Goal: Task Accomplishment & Management: Manage account settings

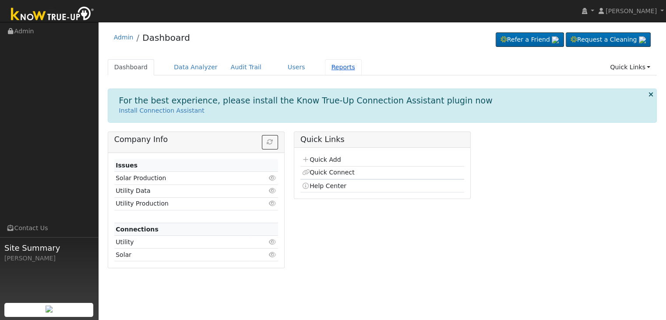
click at [332, 70] on link "Reports" at bounding box center [343, 67] width 37 height 16
click at [326, 63] on link "Reports" at bounding box center [343, 67] width 37 height 16
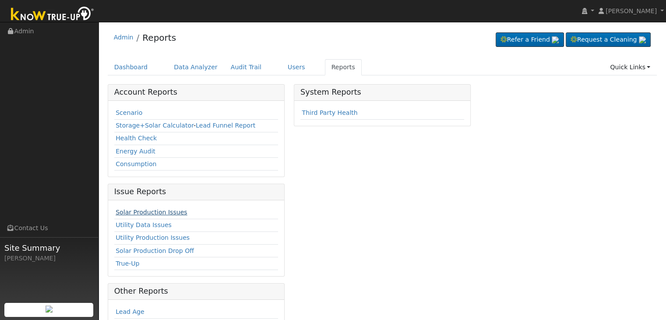
click at [158, 210] on link "Solar Production Issues" at bounding box center [151, 211] width 71 height 7
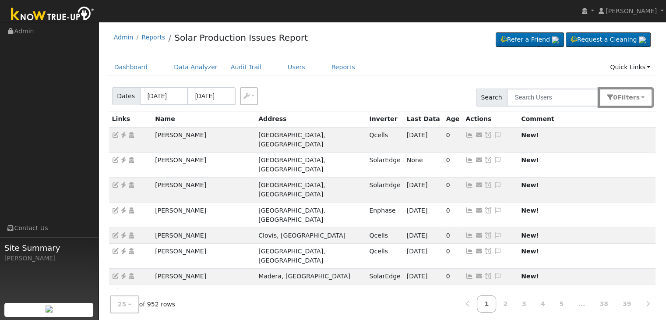
click at [645, 97] on button "0 Filter s" at bounding box center [625, 97] width 53 height 18
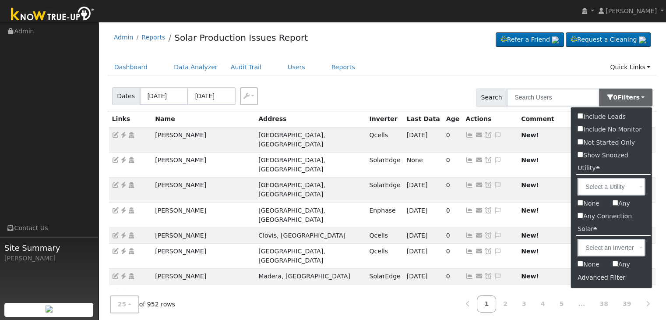
click at [596, 277] on div "Advanced Filter" at bounding box center [611, 278] width 81 height 14
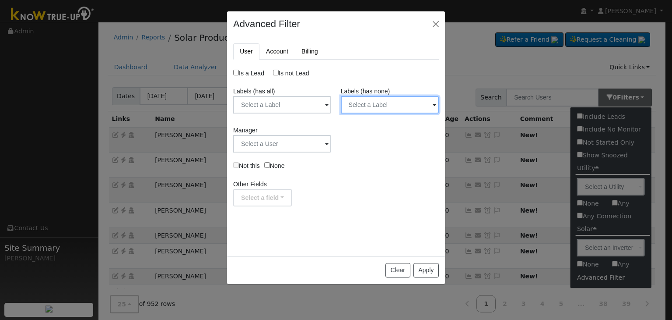
click at [415, 106] on input "text" at bounding box center [390, 105] width 98 height 18
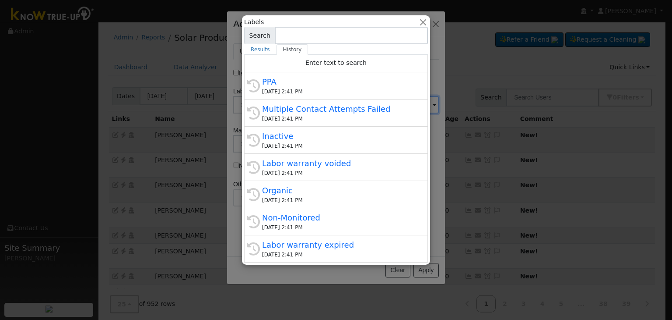
click at [379, 104] on div "Multiple Contact Attempts Failed" at bounding box center [340, 109] width 156 height 12
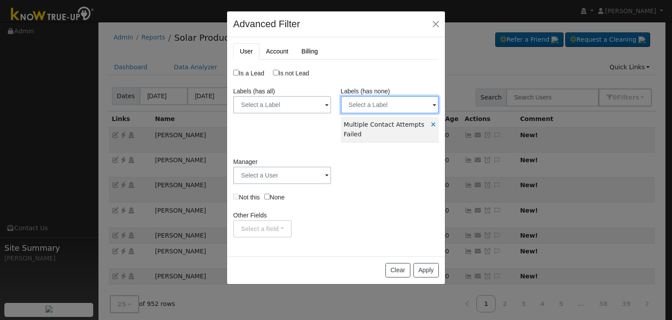
click at [372, 100] on input "text" at bounding box center [390, 105] width 98 height 18
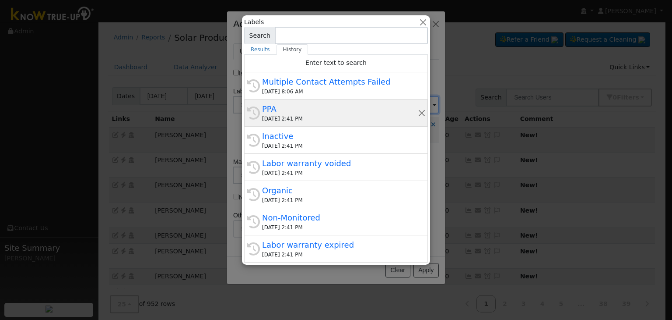
click at [320, 111] on div "PPA" at bounding box center [340, 109] width 156 height 12
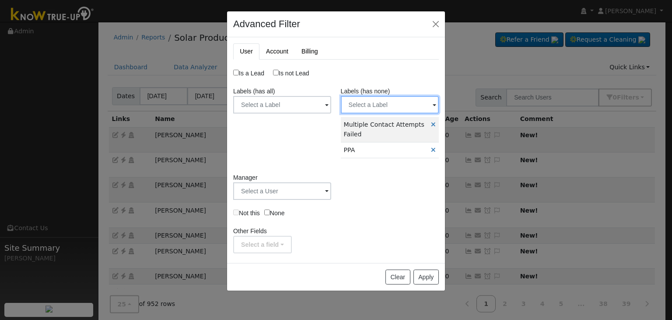
click at [367, 105] on input "text" at bounding box center [390, 105] width 98 height 18
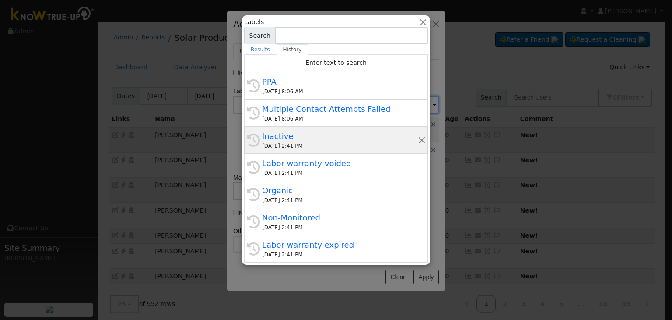
click at [321, 141] on div "Inactive" at bounding box center [340, 136] width 156 height 12
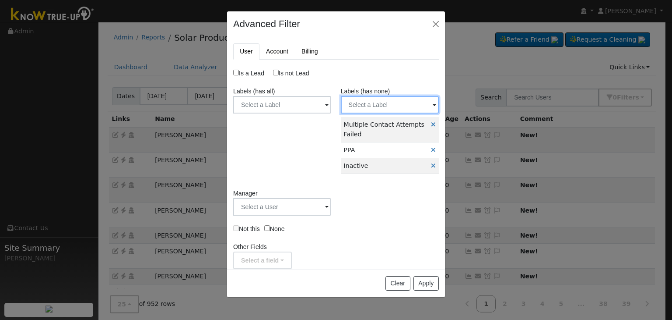
click at [359, 104] on input "text" at bounding box center [390, 105] width 98 height 18
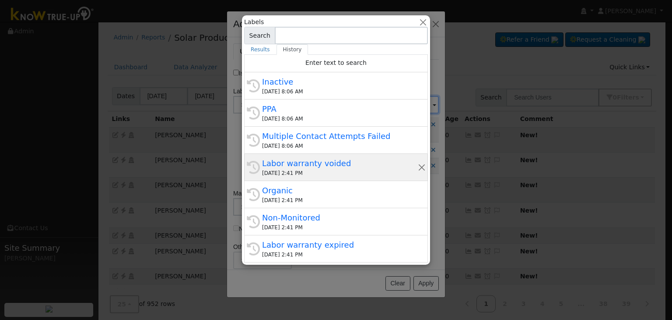
click at [322, 165] on div "Labor warranty voided" at bounding box center [340, 163] width 156 height 12
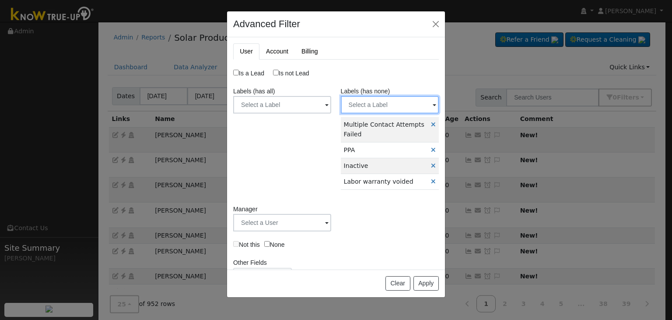
click at [357, 104] on input "text" at bounding box center [390, 105] width 98 height 18
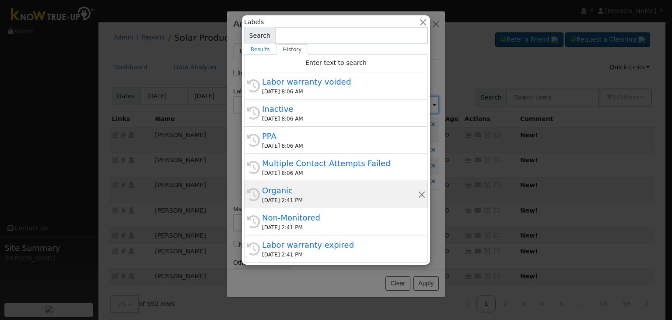
click at [319, 194] on div "Organic" at bounding box center [340, 190] width 156 height 12
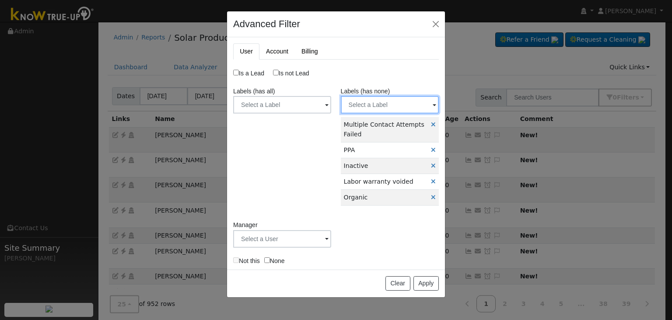
click at [372, 104] on input "text" at bounding box center [390, 105] width 98 height 18
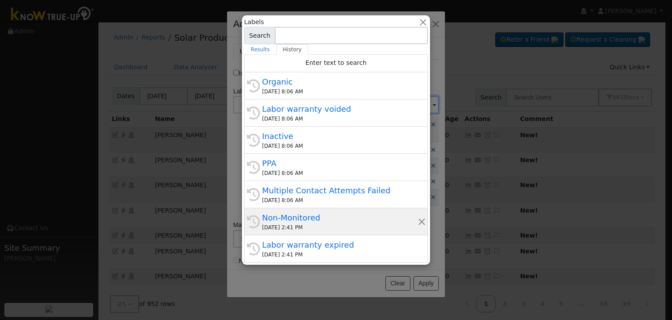
click at [321, 222] on div "Non-Monitored" at bounding box center [340, 217] width 156 height 12
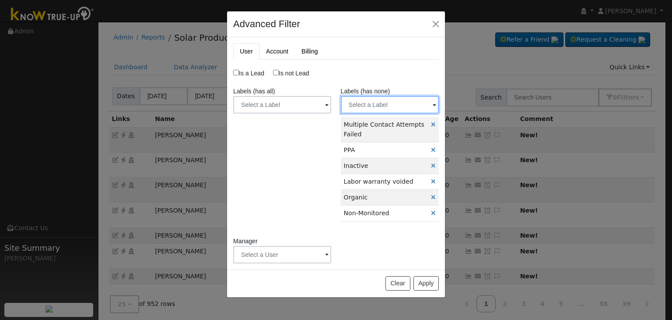
click at [377, 113] on input "text" at bounding box center [390, 105] width 98 height 18
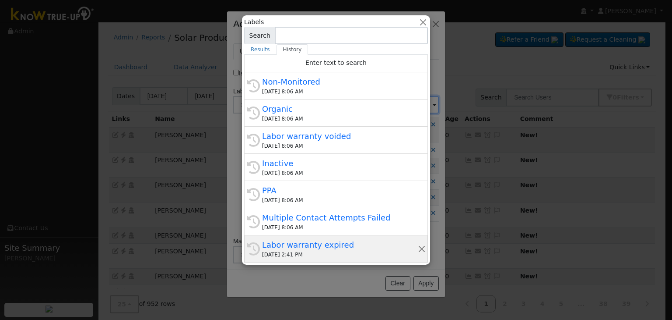
click at [324, 249] on div "Labor warranty expired" at bounding box center [340, 245] width 156 height 12
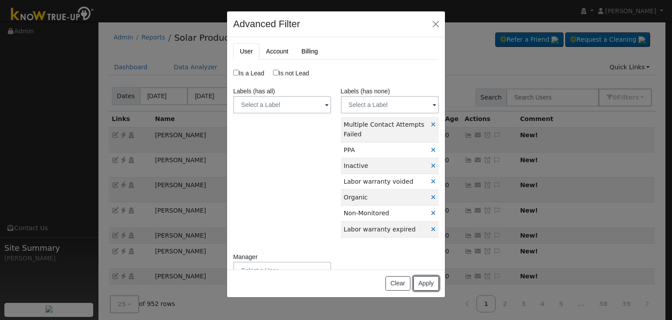
click at [426, 281] on button "Apply" at bounding box center [426, 283] width 25 height 15
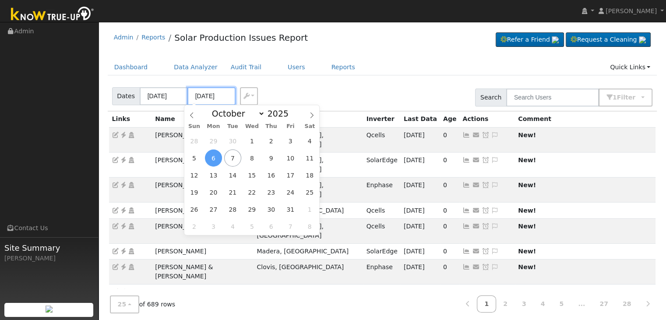
click at [201, 99] on input "10/06/2025" at bounding box center [211, 96] width 48 height 18
click at [234, 158] on span "7" at bounding box center [232, 157] width 17 height 17
type input "[DATE]"
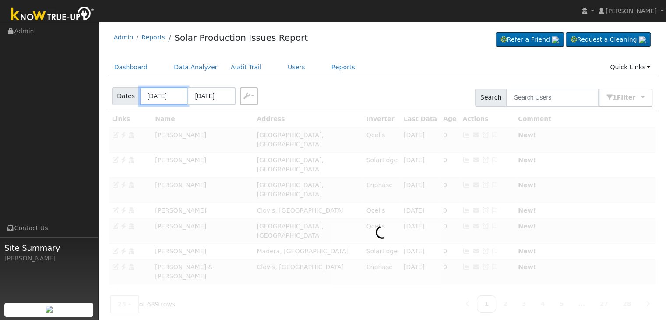
click at [163, 93] on input "10/03/2025" at bounding box center [164, 96] width 48 height 18
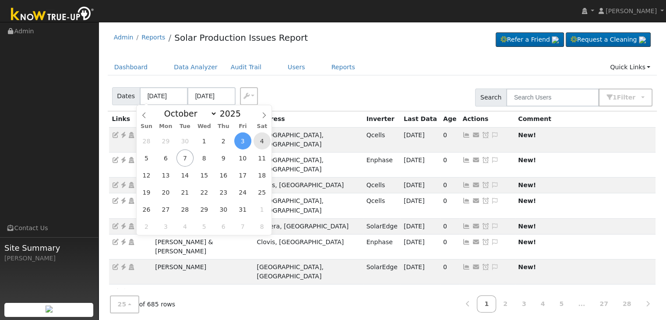
click at [263, 142] on span "4" at bounding box center [261, 140] width 17 height 17
type input "10/04/2025"
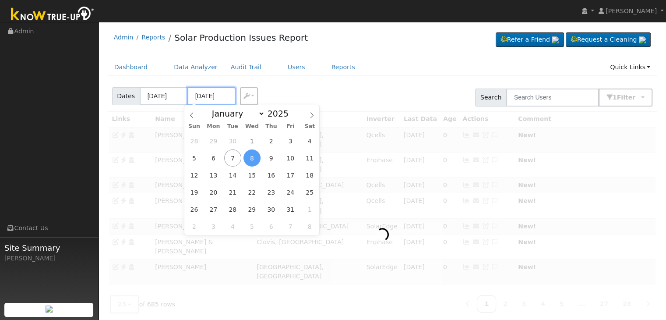
click at [212, 95] on input "10/08/2025" at bounding box center [211, 96] width 48 height 18
click at [230, 156] on span "7" at bounding box center [232, 157] width 17 height 17
type input "[DATE]"
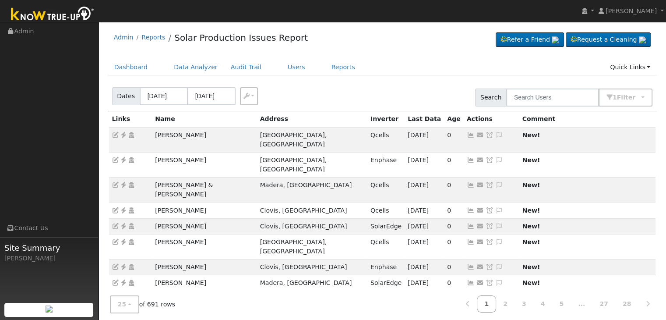
click at [305, 95] on div "Dates 10/04/2025 10/07/2025 Export CSV Search 1 Filter Include Leads Include No…" at bounding box center [382, 96] width 553 height 30
drag, startPoint x: 149, startPoint y: 134, endPoint x: 296, endPoint y: 103, distance: 150.8
click at [213, 134] on tr "Klaus Brandauer Fresno, CA Qcells 10/06/25 0 Send Email... Copy a Link Reset Pa…" at bounding box center [382, 139] width 547 height 25
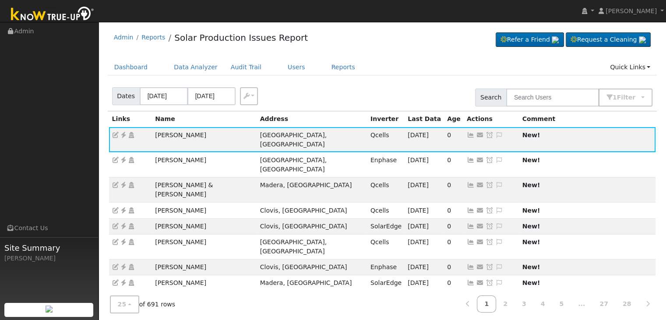
copy tr "Klaus Brandauer"
click at [123, 135] on icon at bounding box center [124, 135] width 8 height 6
click at [495, 134] on icon at bounding box center [499, 135] width 8 height 6
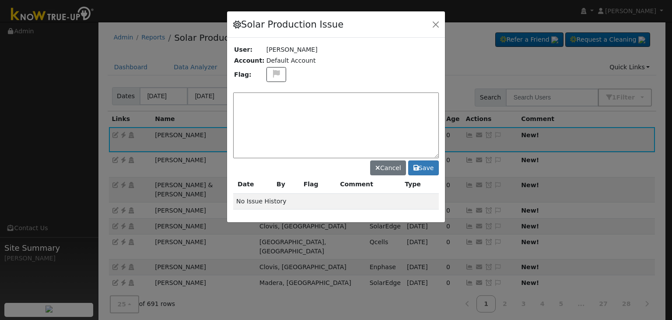
click at [273, 100] on textarea at bounding box center [336, 125] width 206 height 66
click at [271, 71] on icon at bounding box center [276, 74] width 10 height 8
click at [272, 112] on icon at bounding box center [276, 116] width 10 height 8
click at [272, 77] on button at bounding box center [277, 74] width 20 height 15
drag, startPoint x: 274, startPoint y: 104, endPoint x: 269, endPoint y: 100, distance: 6.6
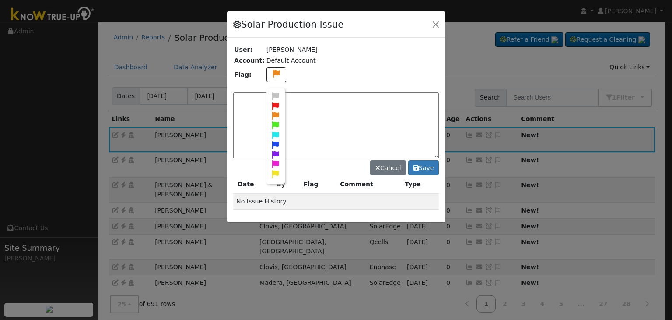
click at [274, 104] on icon at bounding box center [276, 106] width 10 height 8
click at [269, 100] on textarea at bounding box center [336, 125] width 206 height 66
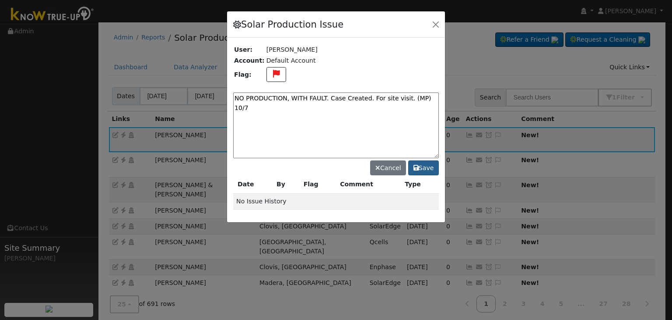
type textarea "NO PRODUCTION, WITH FAULT. Case Created. For site visit. (MP) 10/7"
click at [417, 167] on icon at bounding box center [416, 168] width 5 height 6
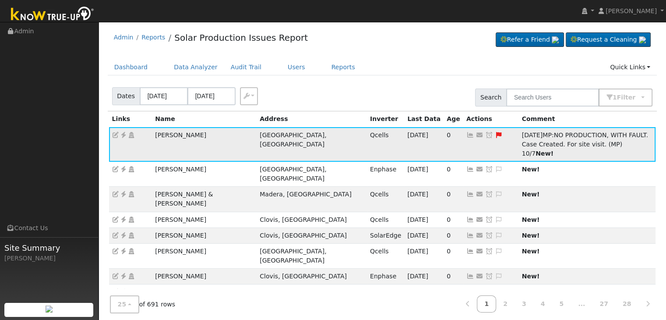
click at [485, 134] on icon at bounding box center [489, 135] width 8 height 6
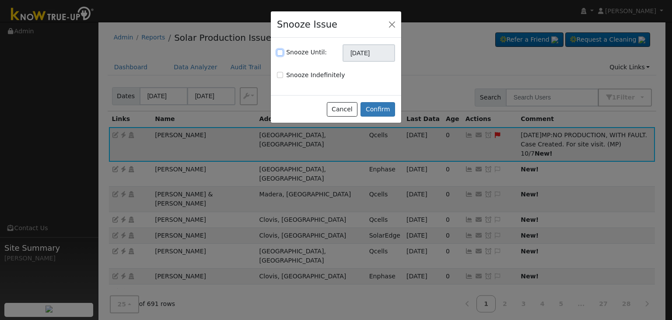
click at [278, 49] on input "Snooze Until:" at bounding box center [280, 52] width 6 height 6
checkbox input "true"
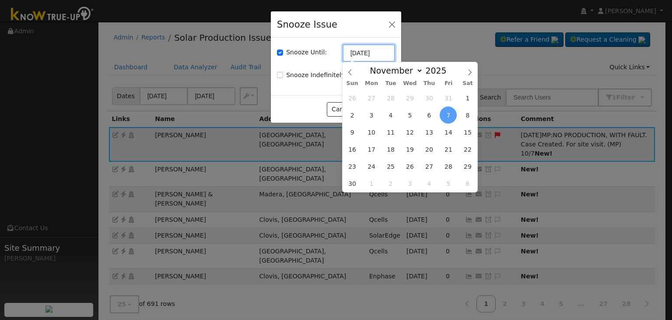
click at [361, 59] on input "11/07/2025" at bounding box center [369, 53] width 53 height 18
click at [352, 77] on span at bounding box center [350, 69] width 15 height 15
select select "9"
click at [393, 151] on span "21" at bounding box center [391, 149] width 17 height 17
type input "10/21/2025"
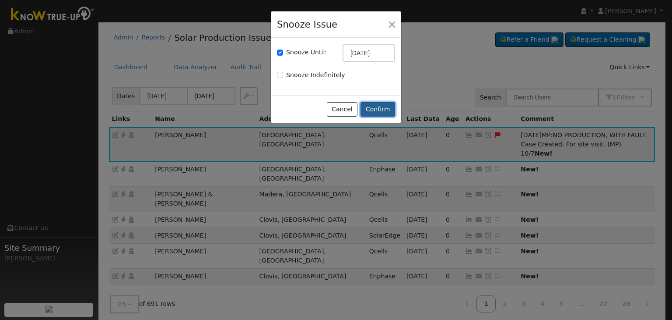
click at [375, 103] on button "Confirm" at bounding box center [378, 109] width 35 height 15
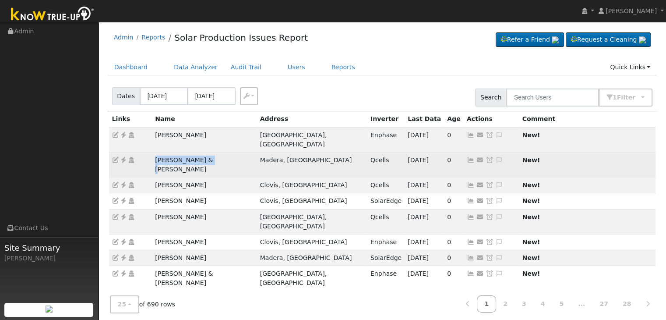
drag, startPoint x: 149, startPoint y: 150, endPoint x: 218, endPoint y: 154, distance: 69.7
click at [218, 154] on tr "Donna & Jim Niell Madera, CA Qcells 10/06/25 0 Send Email... Copy a Link Reset …" at bounding box center [382, 164] width 547 height 25
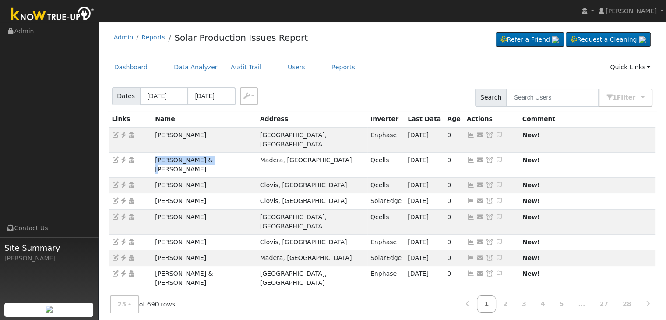
copy tr "Donna & Jim Niell"
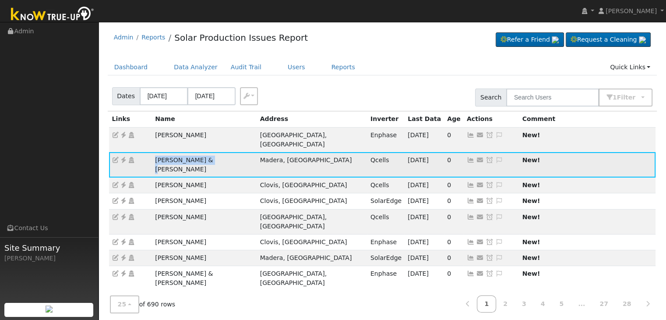
click at [121, 157] on icon at bounding box center [124, 160] width 8 height 6
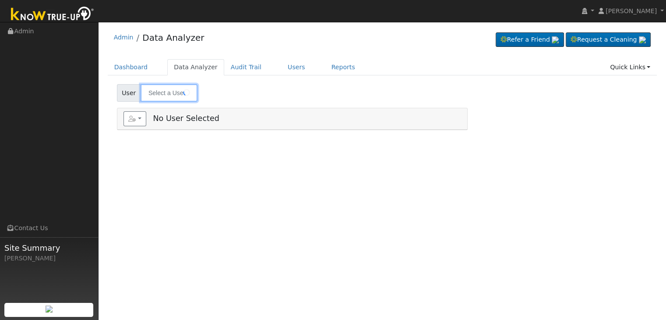
type input "[PERSON_NAME]"
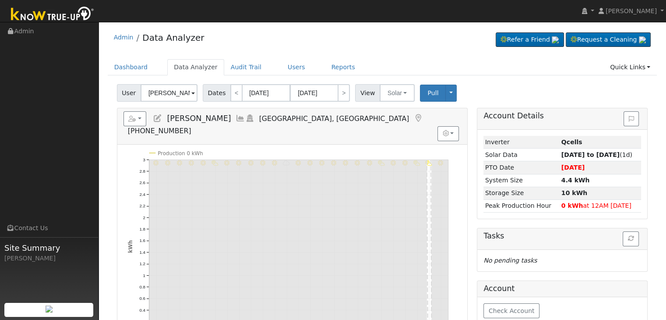
click at [413, 119] on icon at bounding box center [418, 118] width 10 height 8
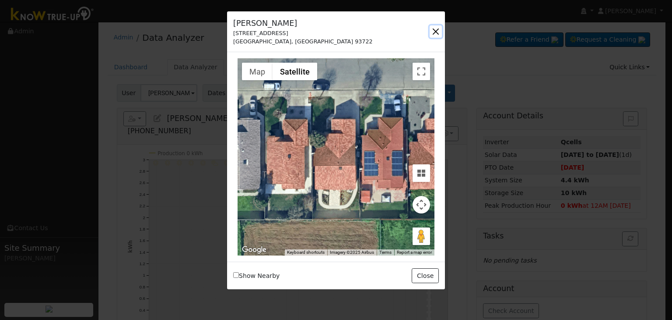
click at [438, 30] on button "button" at bounding box center [436, 31] width 12 height 12
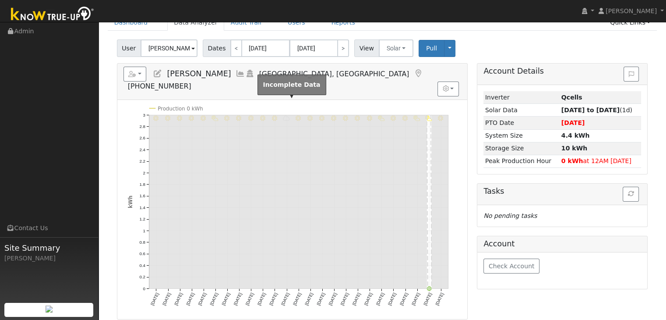
scroll to position [44, 0]
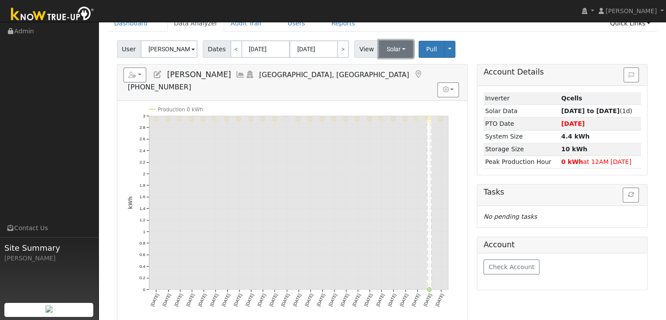
click at [387, 51] on button "Solar" at bounding box center [396, 49] width 35 height 18
click at [389, 65] on link "Utility" at bounding box center [407, 68] width 61 height 12
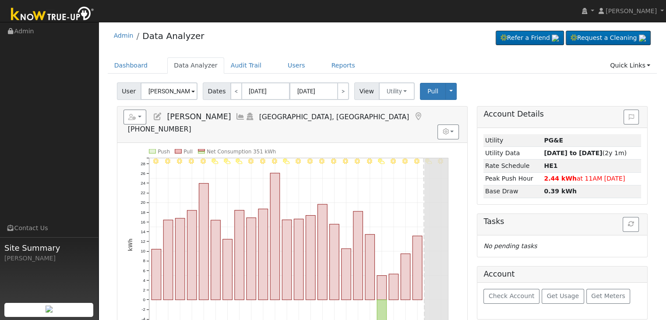
scroll to position [0, 0]
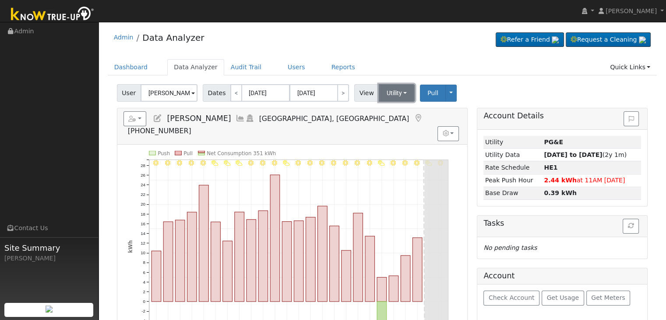
click at [391, 92] on button "Utility" at bounding box center [397, 93] width 36 height 18
click at [388, 122] on link "Solar" at bounding box center [407, 125] width 61 height 12
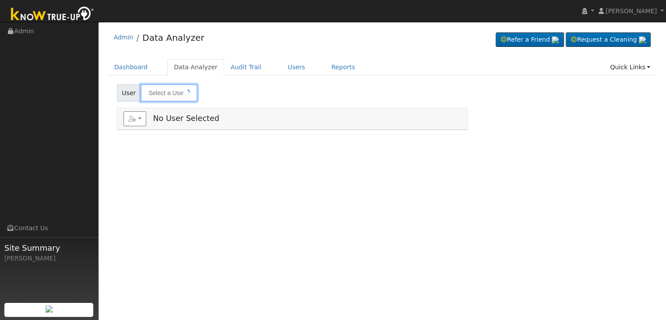
type input "[PERSON_NAME] & [PERSON_NAME]"
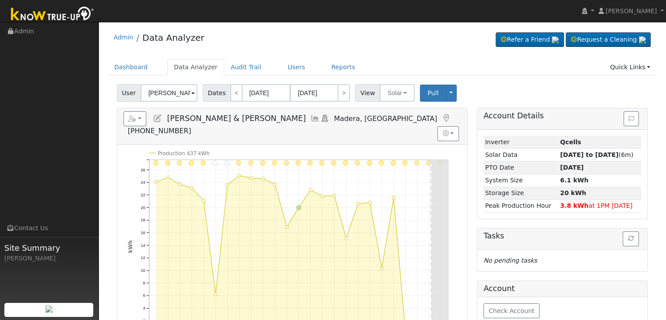
click at [441, 114] on link at bounding box center [446, 118] width 10 height 9
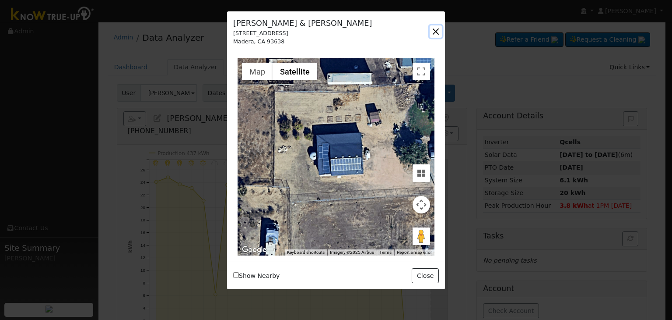
click at [439, 28] on button "button" at bounding box center [436, 31] width 12 height 12
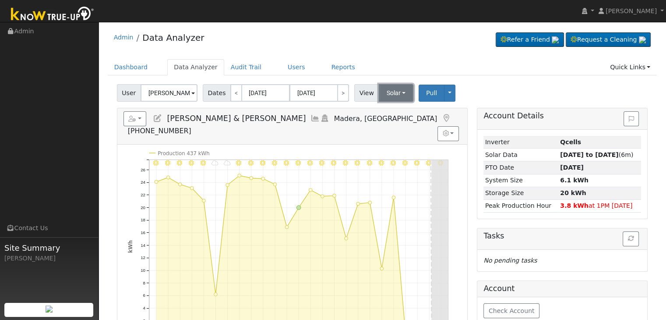
click at [387, 92] on button "Solar" at bounding box center [396, 93] width 35 height 18
click at [388, 113] on link "Utility" at bounding box center [407, 112] width 61 height 12
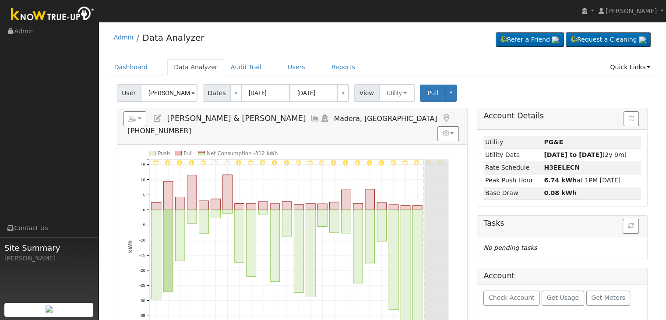
click at [185, 114] on span "[PERSON_NAME] & [PERSON_NAME]" at bounding box center [236, 118] width 139 height 9
copy div "Donna & Jim Niell Madera, CA 559-232-6023 Graphs Show Previous Year Show Net Pu…"
click at [203, 116] on span "[PERSON_NAME] & [PERSON_NAME]" at bounding box center [236, 118] width 139 height 9
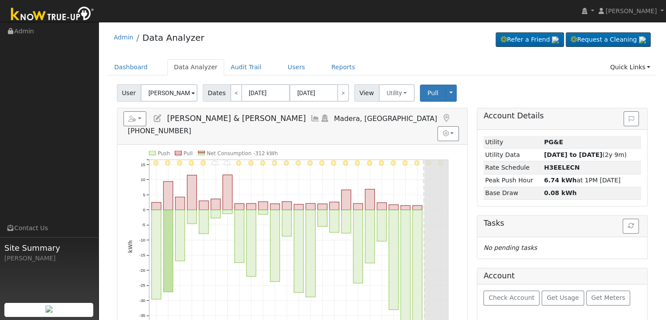
click at [198, 116] on span "[PERSON_NAME] & [PERSON_NAME]" at bounding box center [236, 118] width 139 height 9
click at [198, 117] on span "[PERSON_NAME] & [PERSON_NAME]" at bounding box center [236, 118] width 139 height 9
click at [162, 89] on input "[PERSON_NAME] & [PERSON_NAME]" at bounding box center [169, 93] width 57 height 18
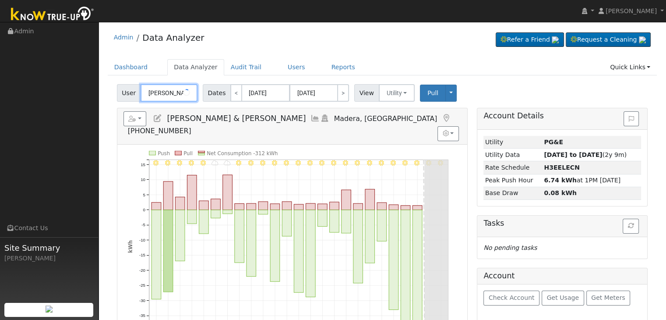
click at [162, 89] on input "[PERSON_NAME] & [PERSON_NAME]" at bounding box center [169, 93] width 57 height 18
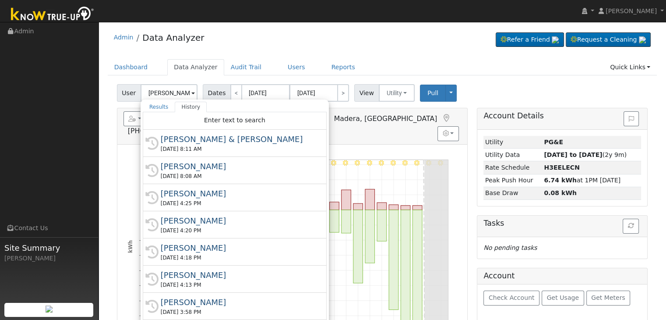
drag, startPoint x: 47, startPoint y: 148, endPoint x: 64, endPoint y: 123, distance: 30.0
click at [47, 149] on ul "Navigation Admin Links Contact Us Site Summary Mara Panganiban" at bounding box center [49, 182] width 99 height 320
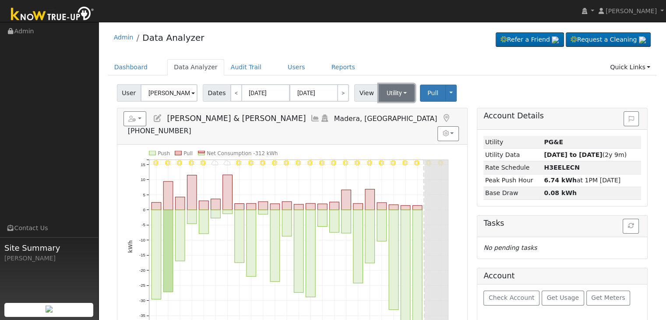
click at [387, 90] on button "Utility" at bounding box center [397, 93] width 36 height 18
click at [392, 112] on link "Utility" at bounding box center [407, 112] width 61 height 12
click at [383, 90] on button "Utility" at bounding box center [397, 93] width 36 height 18
click at [386, 125] on link "Solar" at bounding box center [407, 125] width 61 height 12
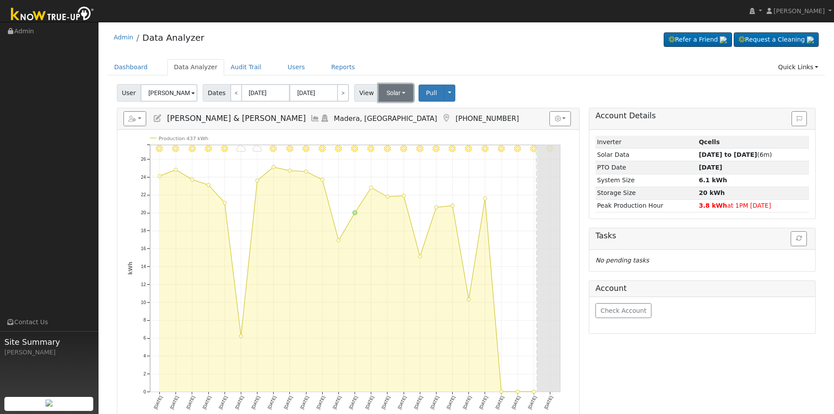
click at [391, 92] on button "Solar" at bounding box center [396, 93] width 35 height 18
click at [392, 114] on link "Utility" at bounding box center [407, 112] width 61 height 12
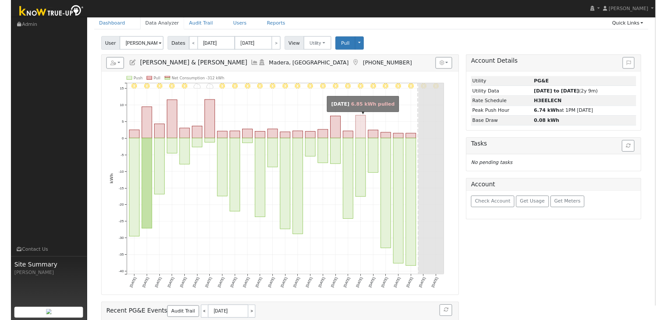
scroll to position [44, 0]
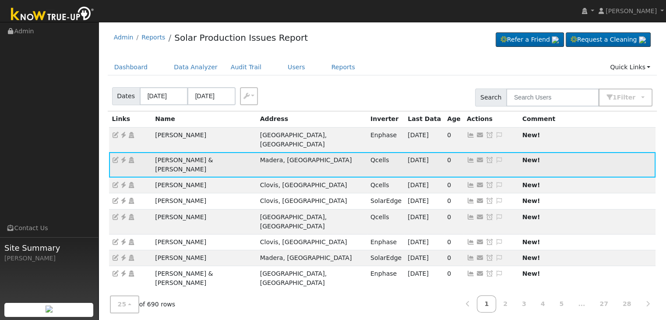
click at [495, 157] on icon at bounding box center [499, 160] width 8 height 6
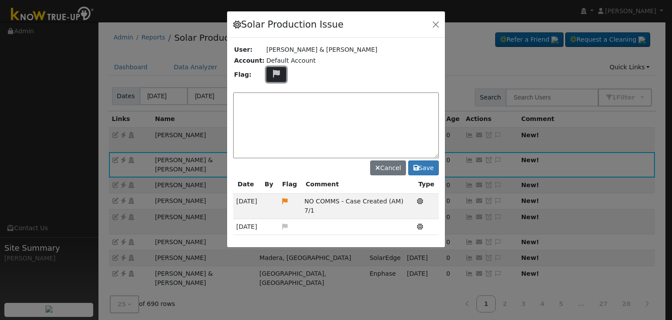
click at [272, 75] on icon at bounding box center [276, 74] width 10 height 8
click at [274, 112] on icon at bounding box center [276, 116] width 10 height 8
click at [275, 94] on textarea at bounding box center [336, 125] width 206 height 66
paste textarea "NO COMMS. Case Created. Email sent to client. (MP)"
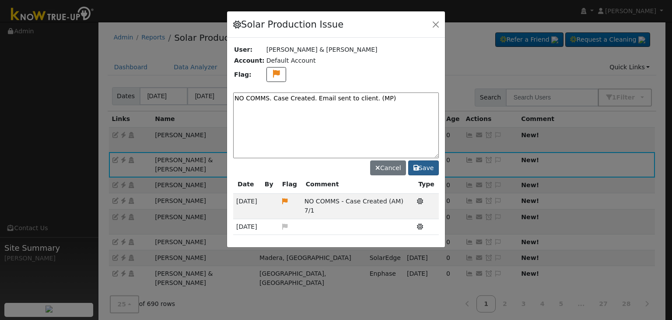
type textarea "NO COMMS. Case Created. Email sent to client. (MP)"
click at [424, 170] on button "Save" at bounding box center [423, 167] width 31 height 15
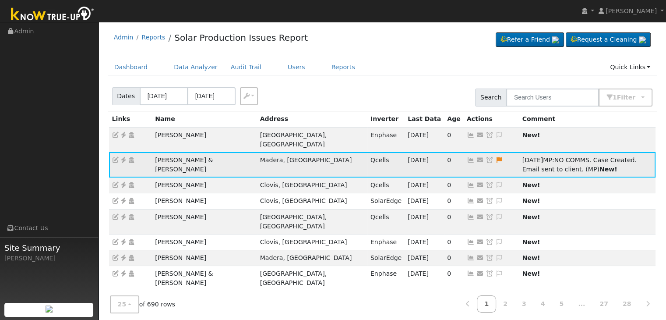
click at [486, 157] on icon at bounding box center [490, 160] width 8 height 6
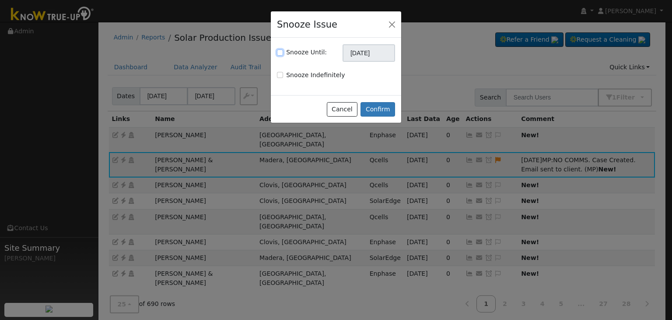
click at [280, 53] on input "Snooze Until:" at bounding box center [280, 52] width 6 height 6
checkbox input "true"
click at [362, 53] on input "11/07/2025" at bounding box center [369, 53] width 53 height 18
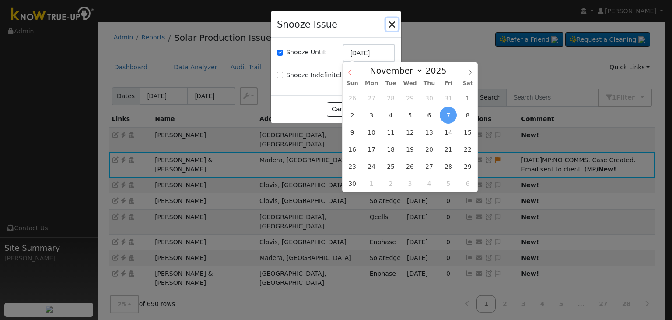
click at [350, 72] on icon at bounding box center [350, 72] width 6 height 6
select select "9"
click at [395, 131] on span "14" at bounding box center [391, 131] width 17 height 17
type input "10/14/2025"
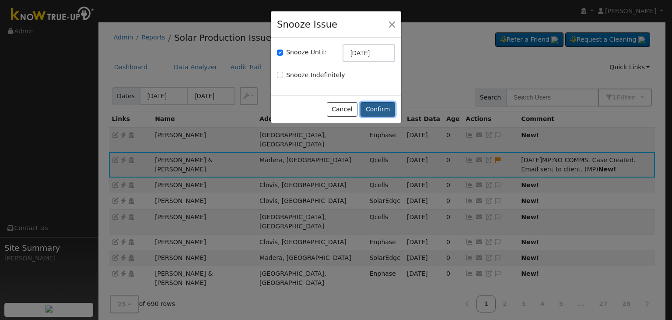
click at [373, 103] on button "Confirm" at bounding box center [378, 109] width 35 height 15
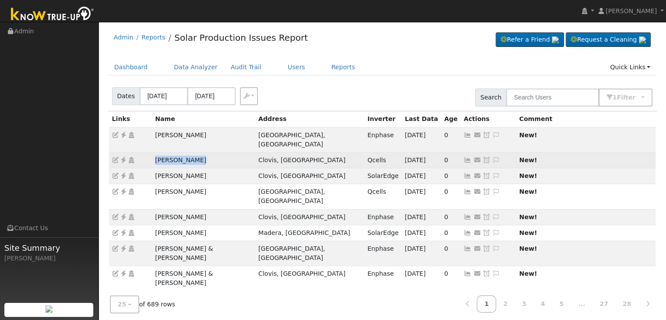
drag, startPoint x: 148, startPoint y: 155, endPoint x: 212, endPoint y: 148, distance: 64.3
click at [212, 152] on tr "Judith Preuss Clovis, CA Qcells 10/06/25 0 Send Email... Copy a Link Reset Pass…" at bounding box center [382, 160] width 547 height 16
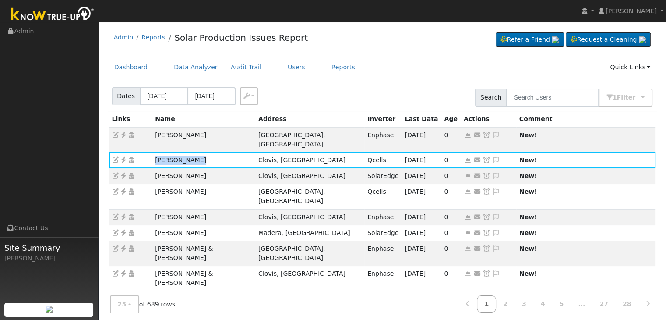
copy tr "Judith Preuss"
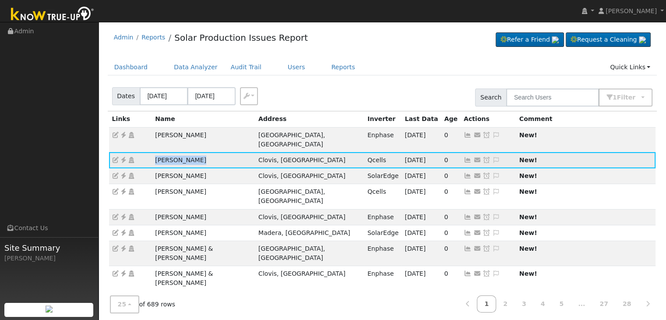
click at [122, 157] on icon at bounding box center [124, 160] width 8 height 6
click at [492, 157] on icon at bounding box center [496, 160] width 8 height 6
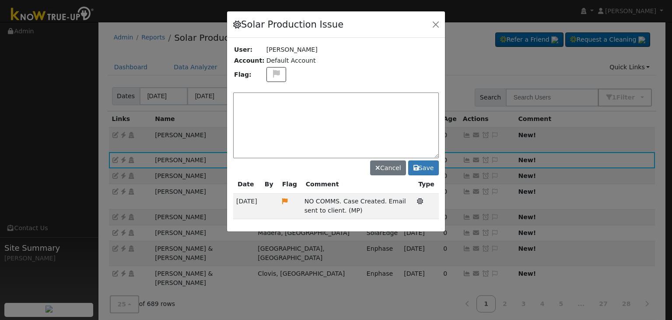
paste textarea "NO COMMS. Pending with client (MP)"
click at [271, 74] on icon at bounding box center [276, 74] width 10 height 8
click at [271, 112] on icon at bounding box center [276, 116] width 10 height 8
click at [349, 99] on textarea "NO COMMS. Pending with client (MP)" at bounding box center [336, 125] width 206 height 66
type textarea "NO COMMS. Pending with client (MP) 10/7"
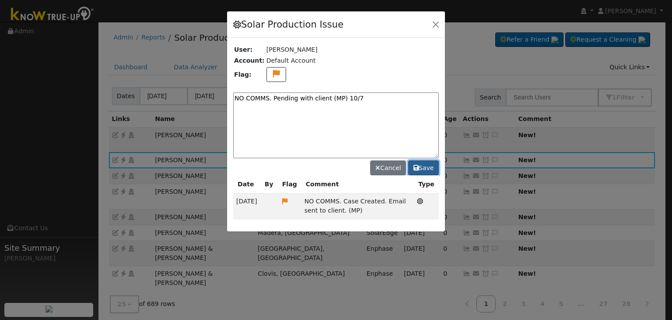
click at [422, 172] on button "Save" at bounding box center [423, 167] width 31 height 15
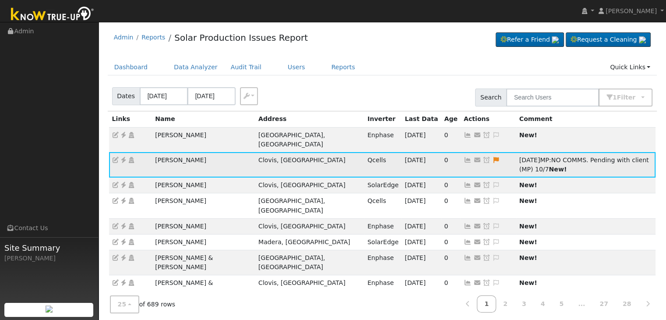
click at [482, 157] on icon at bounding box center [486, 160] width 8 height 6
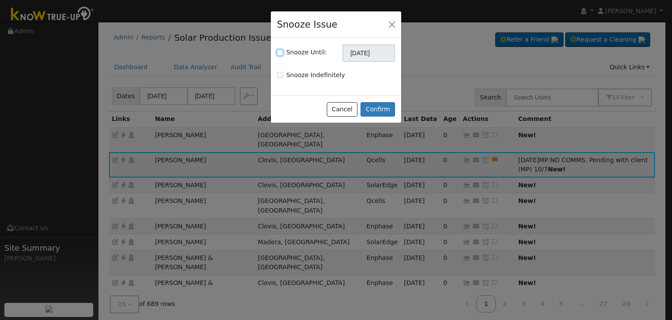
click at [280, 51] on input "Snooze Until:" at bounding box center [280, 52] width 6 height 6
checkbox input "true"
click at [358, 53] on input "11/07/2025" at bounding box center [369, 53] width 53 height 18
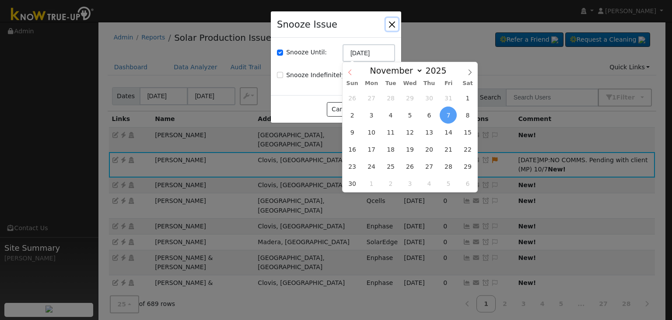
click at [349, 70] on icon at bounding box center [350, 72] width 6 height 6
select select "9"
click at [391, 134] on span "14" at bounding box center [391, 131] width 17 height 17
type input "10/14/2025"
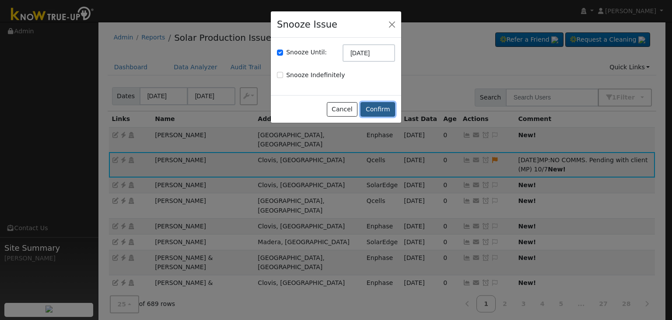
click at [377, 111] on button "Confirm" at bounding box center [378, 109] width 35 height 15
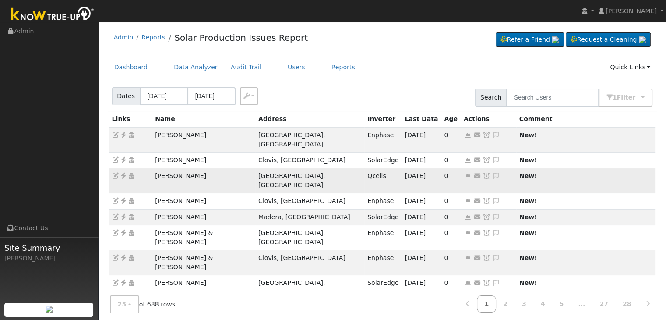
drag, startPoint x: 153, startPoint y: 165, endPoint x: 214, endPoint y: 169, distance: 61.0
click at [214, 169] on td "Alondra Alcaraz" at bounding box center [203, 180] width 103 height 25
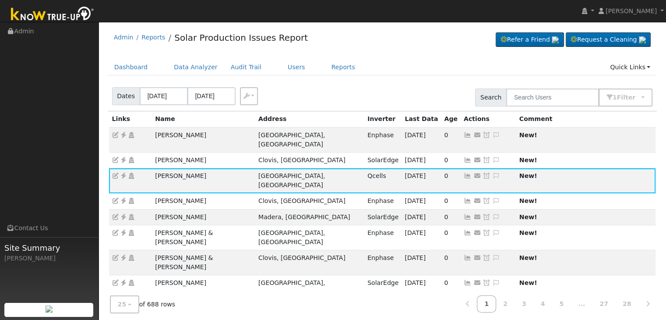
copy td "Alondra Alcaraz"
click at [375, 65] on ul "Dashboard Data Analyzer Audit Trail Users Reports Quick Links Quick Add Quick C…" at bounding box center [382, 67] width 549 height 16
drag, startPoint x: 375, startPoint y: 65, endPoint x: 371, endPoint y: 59, distance: 6.9
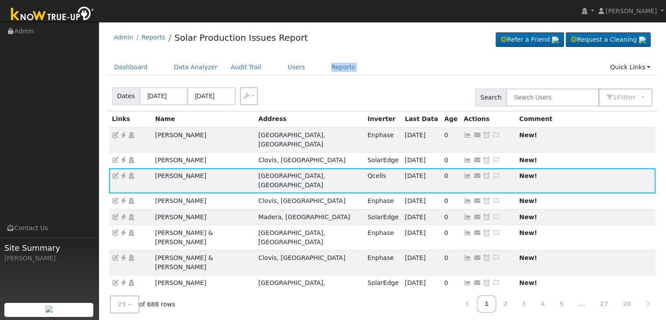
click at [373, 62] on ul "Dashboard Data Analyzer Audit Trail Users Reports Quick Links Quick Add Quick C…" at bounding box center [382, 67] width 549 height 16
click at [124, 173] on icon at bounding box center [124, 176] width 8 height 6
click at [492, 173] on icon at bounding box center [496, 176] width 8 height 6
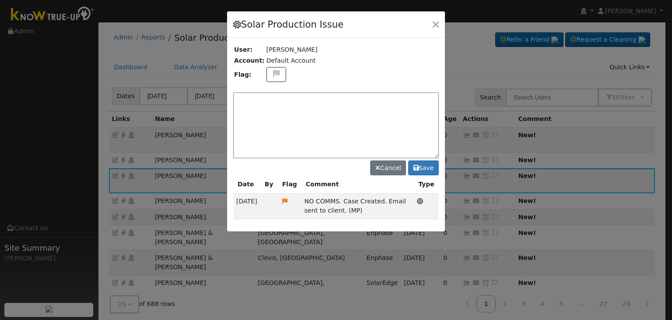
click at [277, 96] on textarea at bounding box center [336, 125] width 206 height 66
paste textarea "NO COMMS. Pending with client (MP)"
drag, startPoint x: 271, startPoint y: 73, endPoint x: 281, endPoint y: 94, distance: 23.3
click at [271, 74] on icon at bounding box center [276, 74] width 10 height 8
drag, startPoint x: 273, startPoint y: 112, endPoint x: 299, endPoint y: 105, distance: 26.7
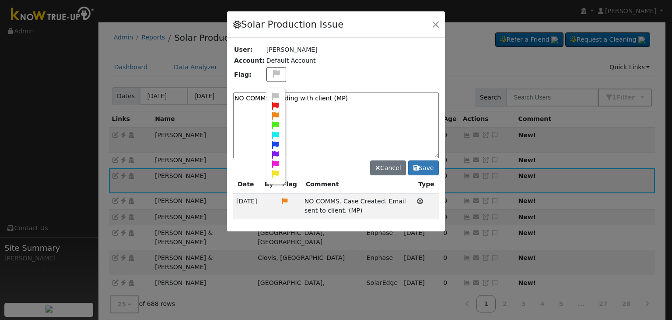
click at [274, 112] on icon at bounding box center [276, 116] width 10 height 8
click at [349, 99] on textarea "NO COMMS. Pending with client (MP)" at bounding box center [336, 125] width 206 height 66
type textarea "NO COMMS. Pending with client (MP) 10/7"
click at [429, 169] on button "Save" at bounding box center [423, 167] width 31 height 15
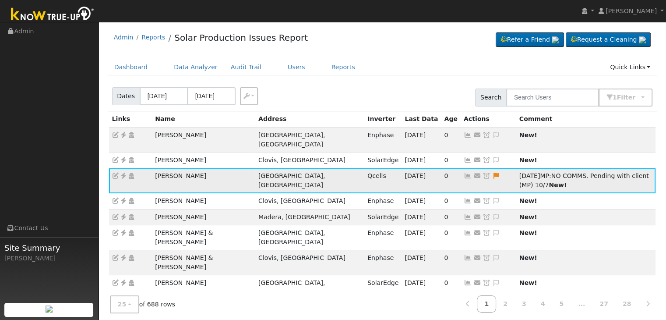
drag, startPoint x: 409, startPoint y: 168, endPoint x: 335, endPoint y: 159, distance: 74.5
click at [482, 173] on icon at bounding box center [486, 176] width 8 height 6
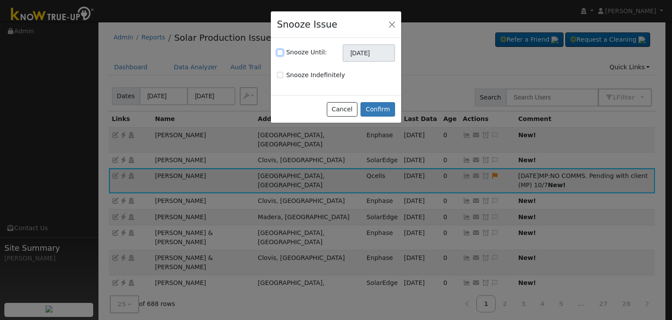
click at [280, 53] on input "Snooze Until:" at bounding box center [280, 52] width 6 height 6
checkbox input "true"
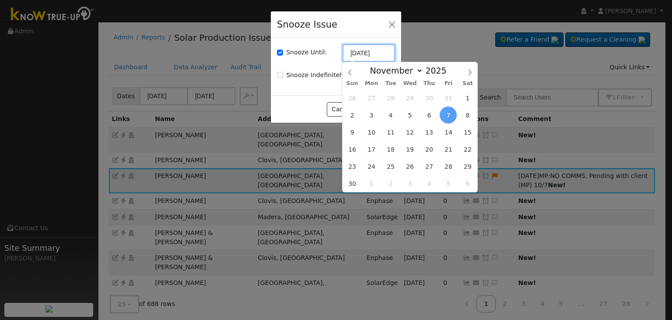
click at [364, 60] on input "11/07/2025" at bounding box center [369, 53] width 53 height 18
click at [348, 73] on icon at bounding box center [350, 72] width 6 height 6
select select "9"
click at [390, 135] on span "14" at bounding box center [391, 131] width 17 height 17
type input "10/14/2025"
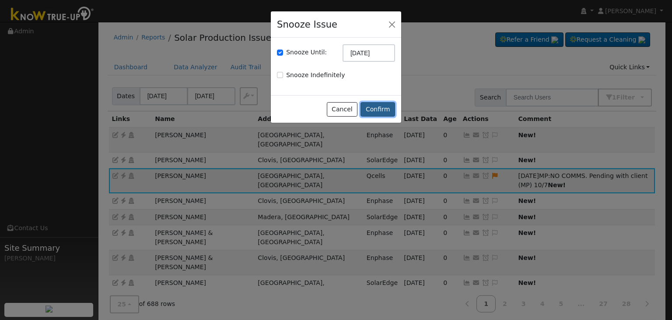
click at [378, 104] on button "Confirm" at bounding box center [378, 109] width 35 height 15
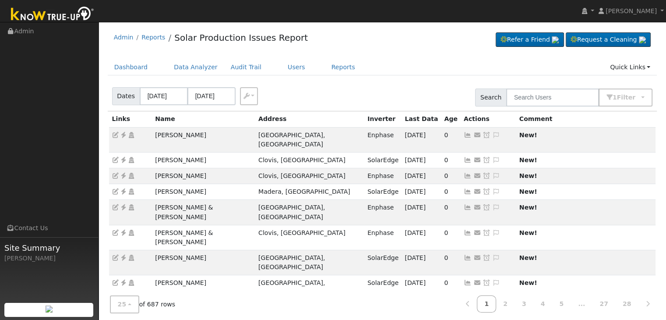
click at [413, 63] on ul "Dashboard Data Analyzer Audit Trail Users Reports Quick Links Quick Add Quick C…" at bounding box center [382, 67] width 549 height 16
click at [413, 62] on ul "Dashboard Data Analyzer Audit Trail Users Reports Quick Links Quick Add Quick C…" at bounding box center [382, 67] width 549 height 16
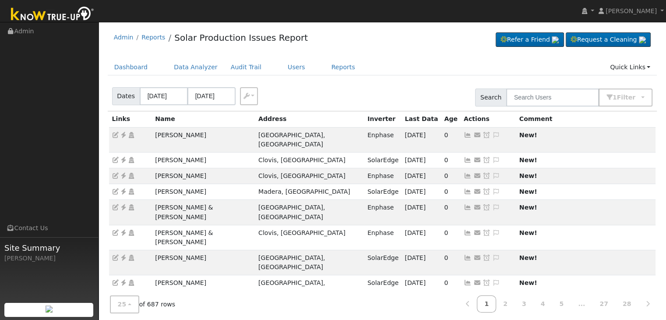
click at [413, 64] on ul "Dashboard Data Analyzer Audit Trail Users Reports Quick Links Quick Add Quick C…" at bounding box center [382, 67] width 549 height 16
drag, startPoint x: 152, startPoint y: 134, endPoint x: 207, endPoint y: 138, distance: 54.9
click at [207, 138] on tr "Fred Momen Fresno, CA Enphase 10/02/25 0 Send Email... Copy a Link Reset Passwo…" at bounding box center [382, 139] width 547 height 25
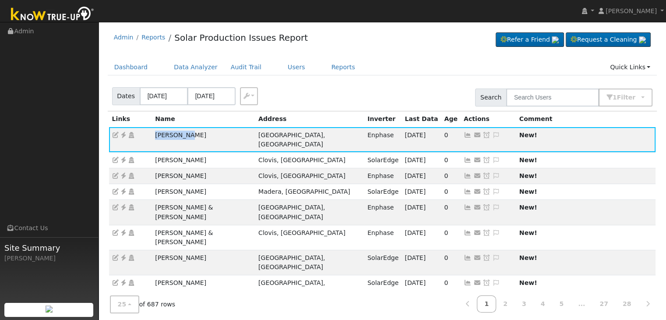
copy tr "Fred Momen"
click at [123, 131] on link at bounding box center [124, 134] width 8 height 7
click at [492, 135] on icon at bounding box center [496, 135] width 8 height 6
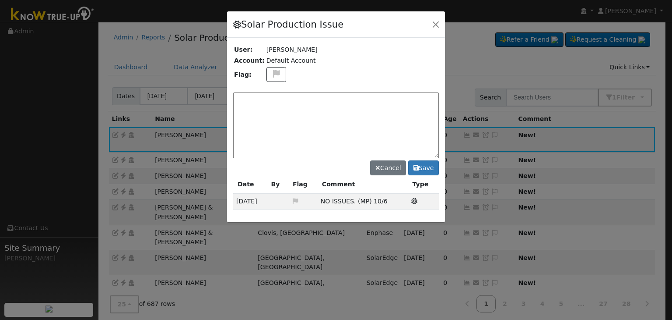
click at [317, 99] on textarea at bounding box center [336, 125] width 206 height 66
paste textarea "NO ISSUES. (MP)"
click at [284, 98] on textarea "NO ISSUES. (MP) 10/7" at bounding box center [336, 125] width 206 height 66
type textarea "NO ISSUES. (MP) 10/7"
click at [429, 165] on button "Save" at bounding box center [423, 167] width 31 height 15
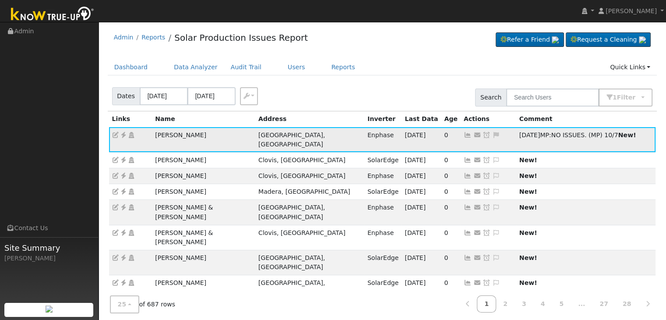
click at [482, 136] on icon at bounding box center [486, 135] width 8 height 6
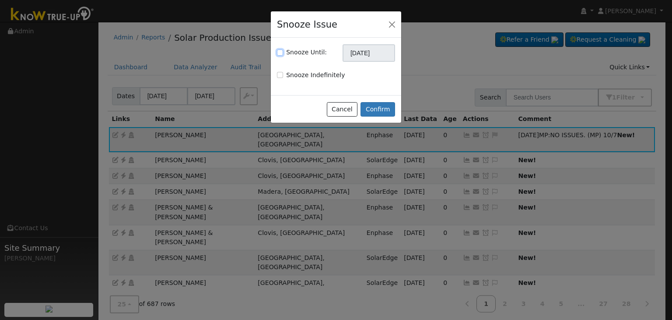
click at [278, 52] on input "Snooze Until:" at bounding box center [280, 52] width 6 height 6
checkbox input "true"
click at [352, 53] on input "11/07/2025" at bounding box center [369, 53] width 53 height 18
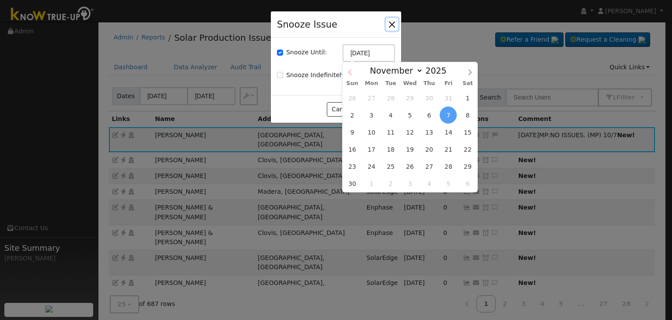
click at [349, 74] on icon at bounding box center [350, 72] width 6 height 6
select select "9"
click at [392, 148] on span "21" at bounding box center [391, 149] width 17 height 17
type input "10/21/2025"
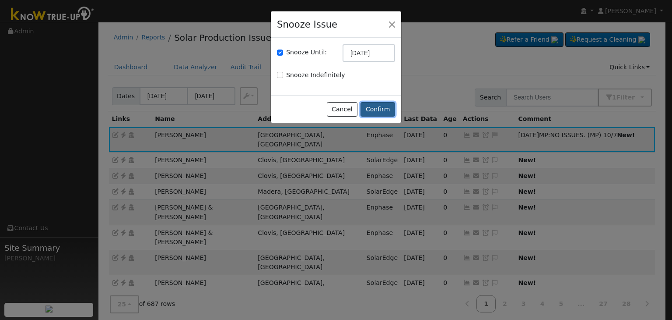
click at [376, 105] on button "Confirm" at bounding box center [378, 109] width 35 height 15
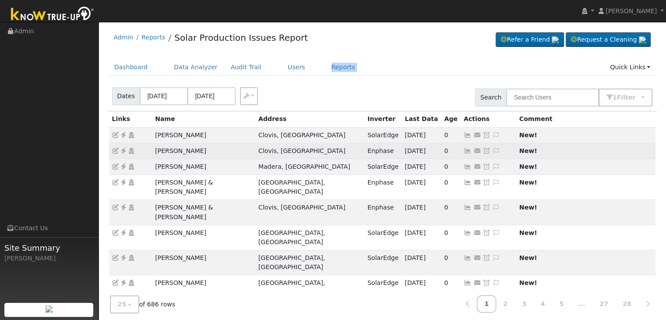
drag, startPoint x: 149, startPoint y: 151, endPoint x: 226, endPoint y: 148, distance: 77.5
click at [226, 148] on tr "Nicholas Peterson Clovis, CA Enphase 10/03/25 0 Send Email... Copy a Link Reset…" at bounding box center [382, 151] width 547 height 16
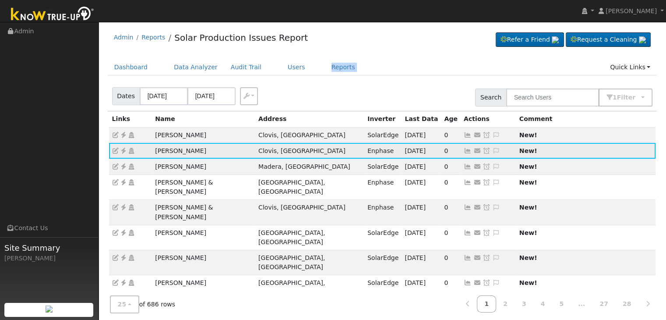
copy tr "Nicholas Peterson"
click at [123, 148] on icon at bounding box center [124, 151] width 8 height 6
click at [492, 148] on icon at bounding box center [496, 151] width 8 height 6
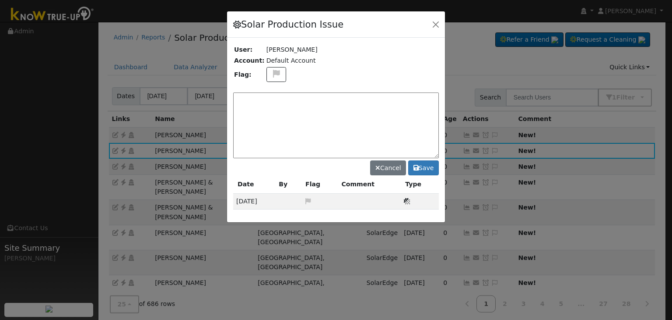
click at [267, 95] on textarea at bounding box center [336, 125] width 206 height 66
paste textarea "NO ISSUES. (MP)"
click at [274, 73] on icon at bounding box center [276, 74] width 10 height 8
click at [273, 92] on icon at bounding box center [276, 96] width 10 height 8
drag, startPoint x: 308, startPoint y: 95, endPoint x: 301, endPoint y: 99, distance: 8.3
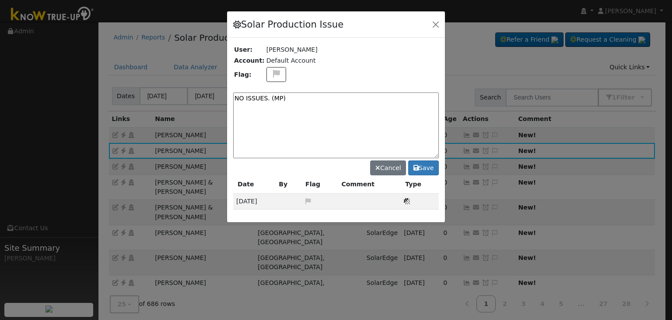
click at [308, 95] on textarea "NO ISSUES. (MP)" at bounding box center [336, 125] width 206 height 66
type textarea "NO ISSUES. (MP) 10/7"
click at [425, 164] on button "Save" at bounding box center [423, 167] width 31 height 15
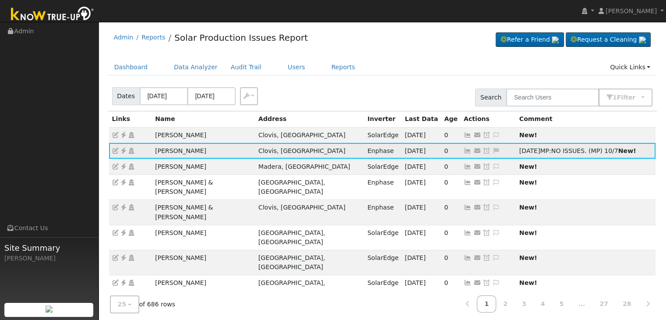
click at [482, 148] on icon at bounding box center [486, 151] width 8 height 6
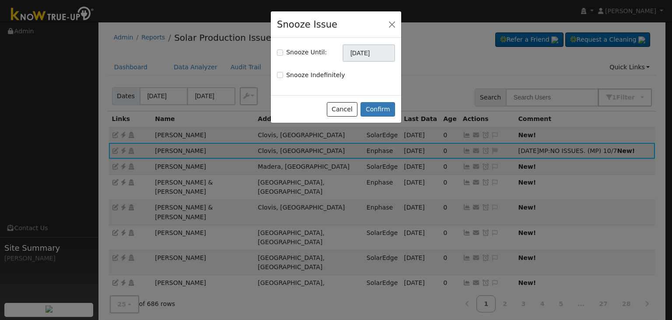
click at [276, 50] on div "Snooze Until: 11/07/2025" at bounding box center [336, 53] width 127 height 18
click at [280, 53] on input "Snooze Until:" at bounding box center [280, 52] width 6 height 6
checkbox input "true"
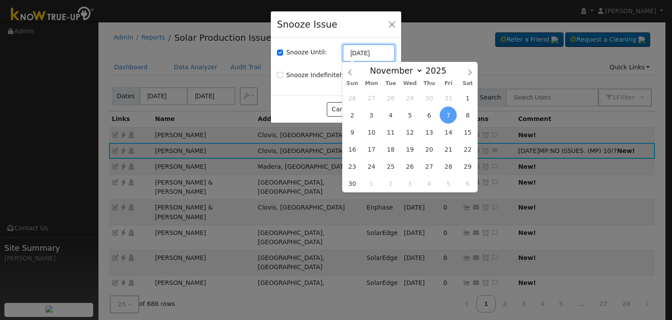
click at [348, 55] on input "11/07/2025" at bounding box center [369, 53] width 53 height 18
click at [351, 70] on icon at bounding box center [350, 72] width 6 height 6
select select "9"
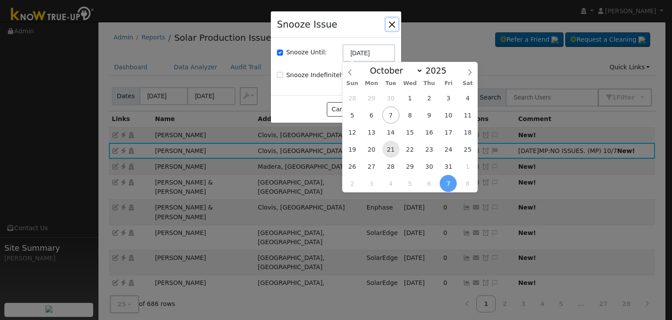
click at [391, 144] on span "21" at bounding box center [391, 149] width 17 height 17
type input "10/21/2025"
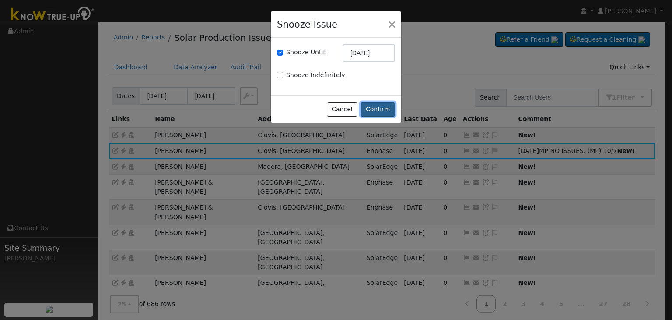
click at [382, 111] on button "Confirm" at bounding box center [378, 109] width 35 height 15
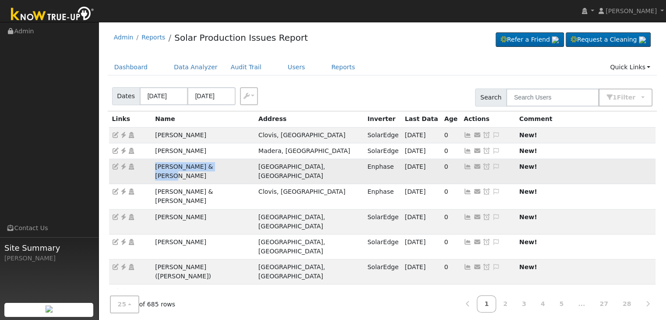
drag, startPoint x: 149, startPoint y: 169, endPoint x: 232, endPoint y: 170, distance: 82.8
click at [232, 170] on tr "Derrick & Andrea Gruen Reedley, CA Enphase 10/03/25 0 Send Email... Copy a Link…" at bounding box center [382, 170] width 547 height 25
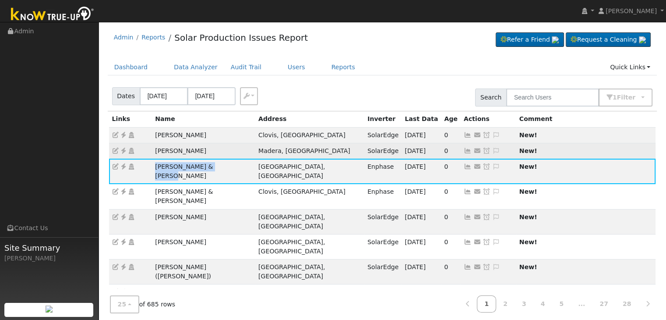
copy tr "Derrick & Andrea Gruen"
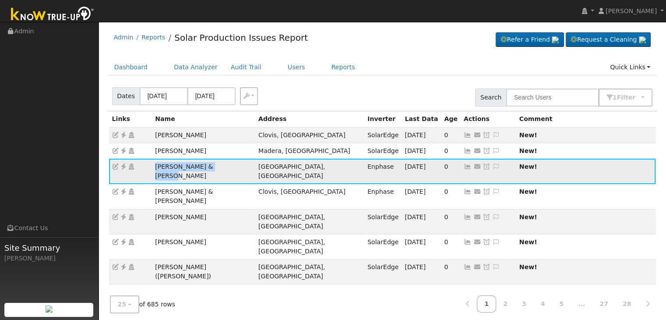
click at [122, 164] on icon at bounding box center [124, 166] width 8 height 6
click at [492, 167] on icon at bounding box center [496, 166] width 8 height 6
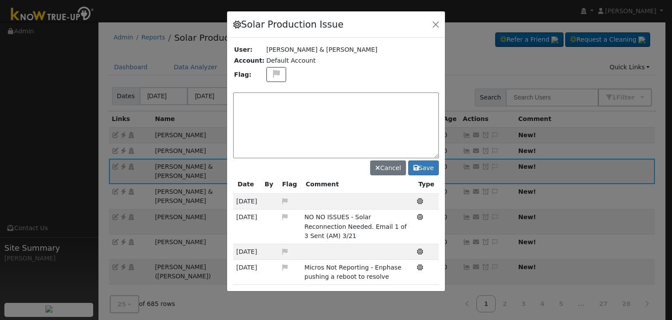
click at [264, 97] on textarea at bounding box center [336, 125] width 206 height 66
paste textarea "NO ISSUES. (MP)"
type textarea "NO ISSUES. (MP) 10/7"
click at [416, 167] on icon at bounding box center [416, 168] width 5 height 6
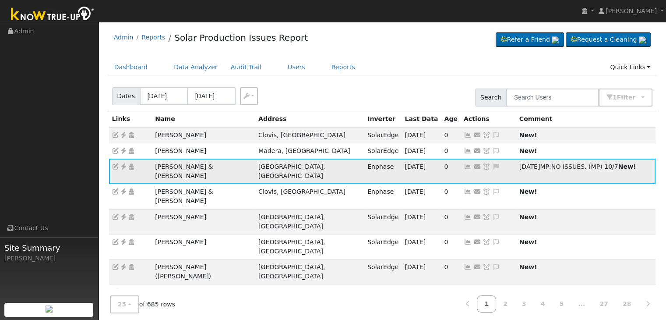
click at [482, 164] on icon at bounding box center [486, 166] width 8 height 6
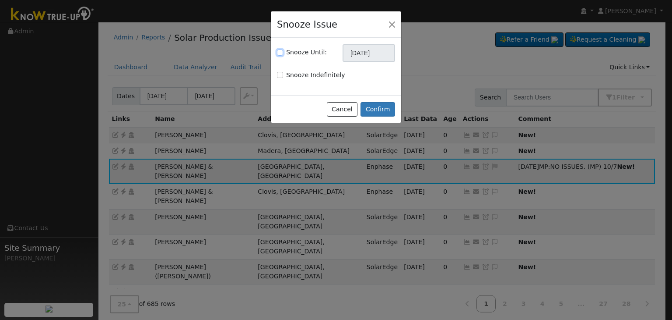
click at [280, 50] on input "Snooze Until:" at bounding box center [280, 52] width 6 height 6
checkbox input "true"
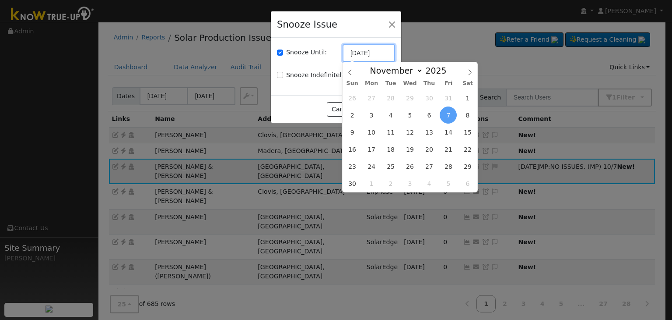
click at [360, 54] on input "11/07/2025" at bounding box center [369, 53] width 53 height 18
click at [352, 70] on icon at bounding box center [350, 72] width 6 height 6
select select "9"
click at [384, 131] on span "14" at bounding box center [391, 131] width 17 height 17
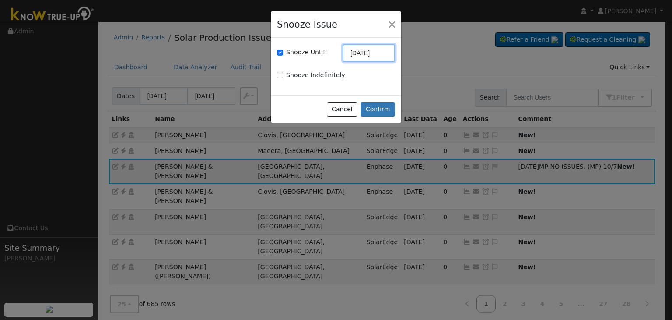
click at [363, 54] on input "10/14/2025" at bounding box center [369, 53] width 53 height 18
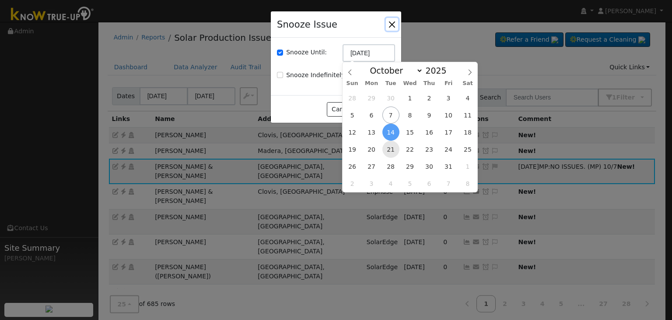
click at [392, 150] on span "21" at bounding box center [391, 149] width 17 height 17
type input "10/21/2025"
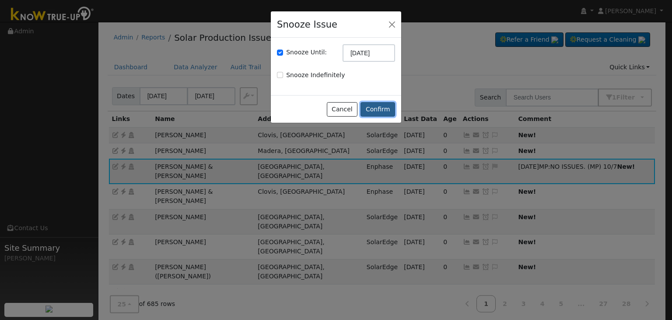
click at [382, 107] on button "Confirm" at bounding box center [378, 109] width 35 height 15
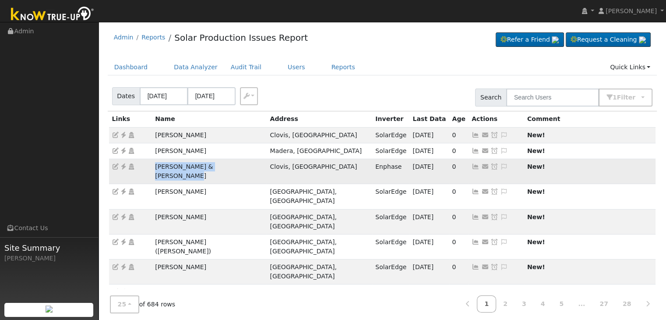
drag, startPoint x: 151, startPoint y: 166, endPoint x: 262, endPoint y: 169, distance: 111.2
click at [262, 169] on tr "Brittney & Cameron Scharnick Clovis, CA Enphase 10/03/25 0 Send Email... Copy a…" at bounding box center [382, 170] width 547 height 25
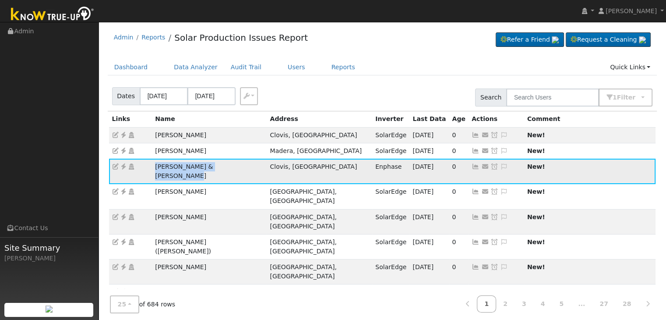
copy tr "Brittney & Cameron Scharnick"
click at [121, 167] on icon at bounding box center [124, 166] width 8 height 6
click at [500, 169] on link at bounding box center [504, 166] width 8 height 7
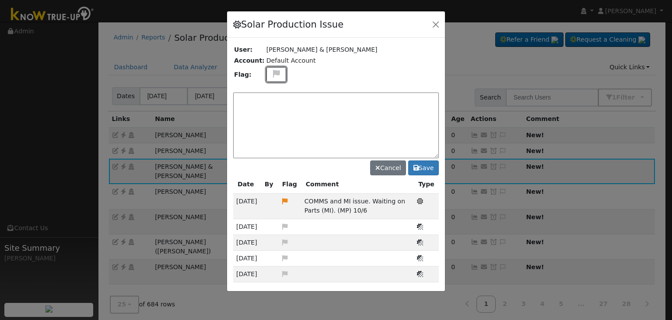
click at [271, 75] on icon at bounding box center [276, 74] width 10 height 8
click at [272, 112] on icon at bounding box center [276, 116] width 10 height 8
click at [265, 100] on textarea at bounding box center [336, 125] width 206 height 66
click at [284, 119] on textarea at bounding box center [336, 125] width 206 height 66
click at [281, 108] on textarea at bounding box center [336, 125] width 206 height 66
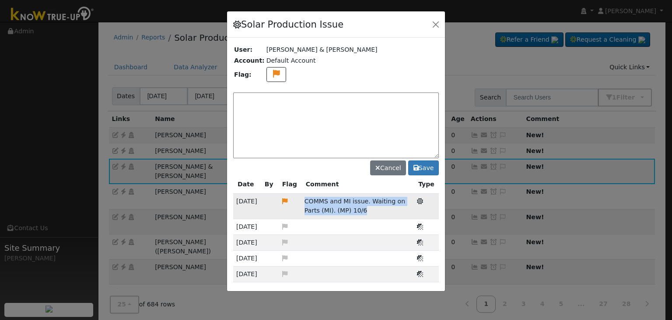
drag, startPoint x: 304, startPoint y: 198, endPoint x: 385, endPoint y: 204, distance: 81.2
click at [377, 207] on td "COMMS and MI issue. Waiting on Parts (MI). (MP) 10/6" at bounding box center [358, 206] width 113 height 25
copy span "COMMS and MI issue. Waiting on Parts (MI). (MP) 10/6"
click at [263, 97] on textarea at bounding box center [336, 125] width 206 height 66
paste textarea "COMMS and MI issue. Waiting on Parts (MI). (MP) 10/6"
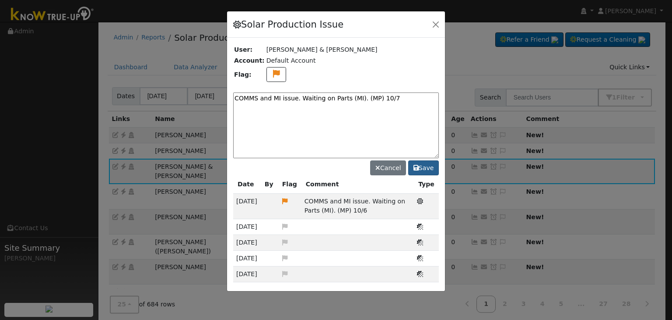
type textarea "COMMS and MI issue. Waiting on Parts (MI). (MP) 10/7"
click at [430, 168] on button "Save" at bounding box center [423, 167] width 31 height 15
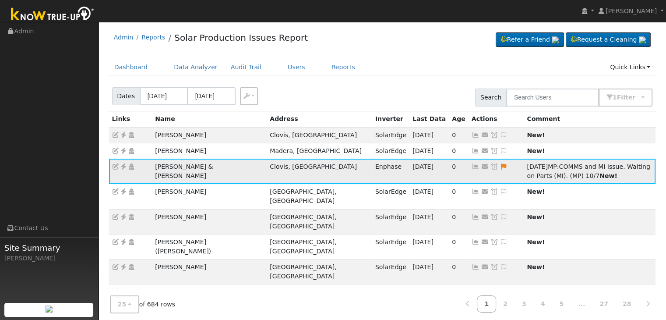
drag, startPoint x: 427, startPoint y: 167, endPoint x: 416, endPoint y: 162, distance: 12.1
click at [490, 167] on icon at bounding box center [494, 166] width 8 height 6
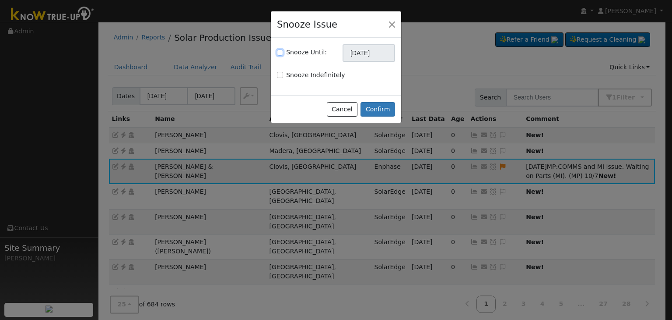
click at [281, 52] on input "Snooze Until:" at bounding box center [280, 52] width 6 height 6
checkbox input "true"
click at [356, 52] on input "11/07/2025" at bounding box center [369, 53] width 53 height 18
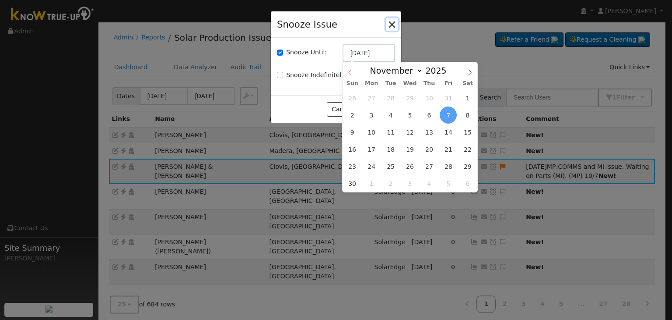
click at [347, 72] on span at bounding box center [350, 69] width 15 height 15
select select "9"
click at [398, 144] on span "21" at bounding box center [391, 149] width 17 height 17
type input "10/21/2025"
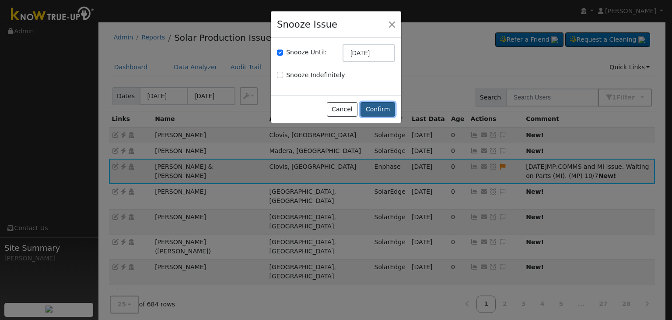
click at [384, 106] on button "Confirm" at bounding box center [378, 109] width 35 height 15
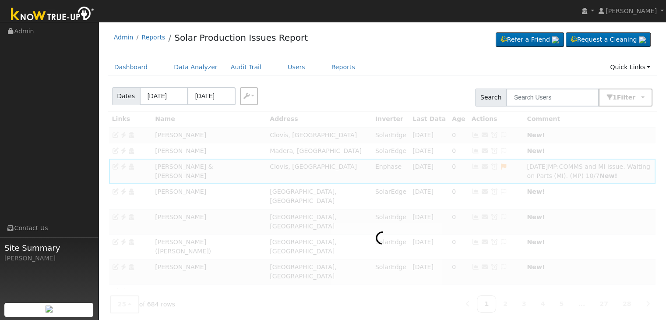
click at [415, 60] on ul "Dashboard Data Analyzer Audit Trail Users Reports Quick Links Quick Add Quick C…" at bounding box center [382, 67] width 549 height 16
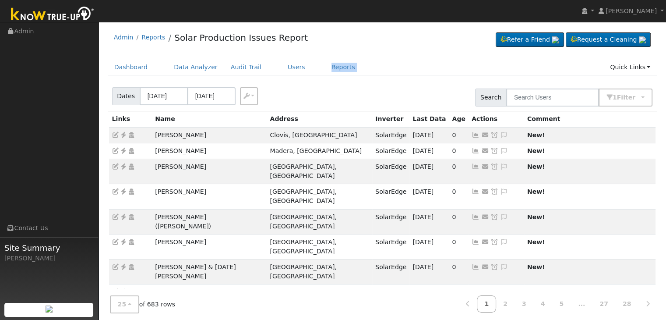
click at [422, 65] on ul "Dashboard Data Analyzer Audit Trail Users Reports Quick Links Quick Add Quick C…" at bounding box center [382, 67] width 549 height 16
click at [403, 51] on div "Admin Reports Solar Production Issues Report Refer a Friend Request a Cleaning" at bounding box center [382, 39] width 549 height 27
click at [402, 35] on div "Admin Reports Solar Production Issues Report Refer a Friend Request a Cleaning" at bounding box center [382, 39] width 549 height 27
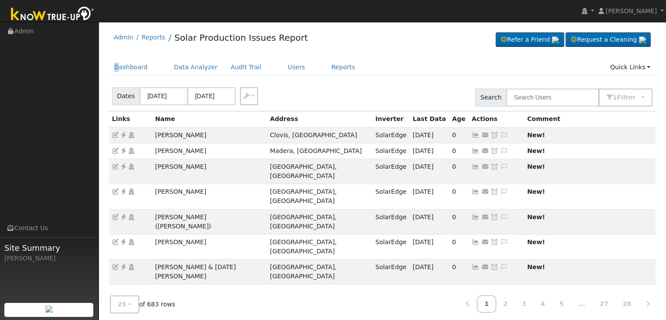
click at [402, 35] on div "Admin Reports Solar Production Issues Report Refer a Friend Request a Cleaning" at bounding box center [382, 39] width 549 height 27
click at [402, 34] on div "Admin Reports Solar Production Issues Report Refer a Friend Request a Cleaning" at bounding box center [382, 39] width 549 height 27
drag, startPoint x: 156, startPoint y: 132, endPoint x: 210, endPoint y: 129, distance: 53.9
click at [210, 129] on tr "Laura Melton Clovis, CA SolarEdge 10/03/25 0 Send Email... Copy a Link Reset Pa…" at bounding box center [382, 135] width 547 height 16
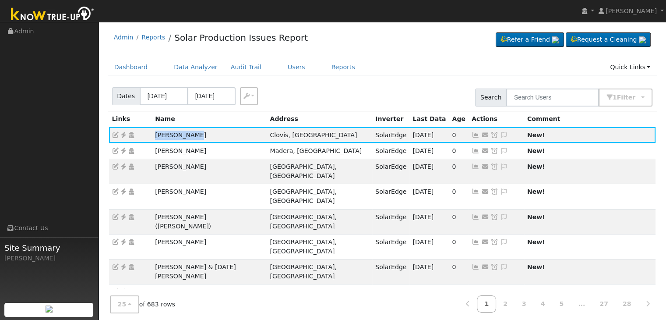
copy tr "Laura Melton"
click at [124, 133] on icon at bounding box center [124, 135] width 8 height 6
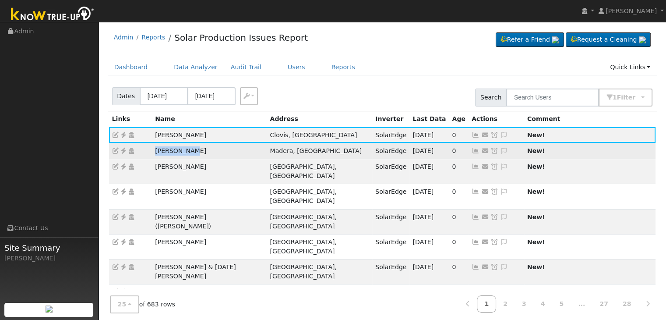
drag, startPoint x: 144, startPoint y: 151, endPoint x: 211, endPoint y: 145, distance: 68.1
click at [211, 145] on tr "Martin Lugo Madera, CA SolarEdge 10/02/25 0 Send Email... Copy a Link Reset Pas…" at bounding box center [382, 151] width 547 height 16
copy tr "Martin Lugo"
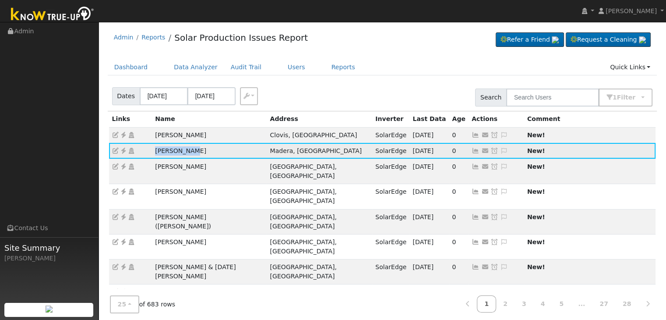
click at [123, 148] on icon at bounding box center [124, 151] width 8 height 6
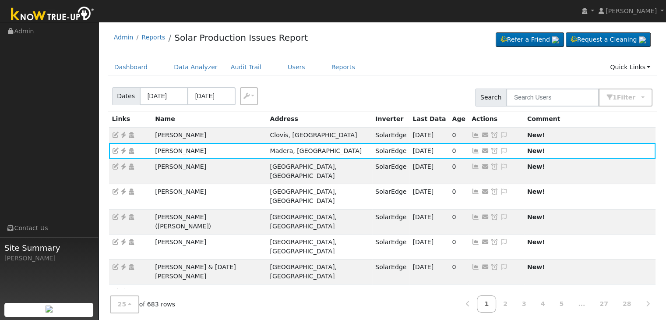
click at [398, 80] on div "Dashboard Data Analyzer Audit Trail Users Reports Quick Links Quick Add Quick C…" at bounding box center [382, 71] width 549 height 25
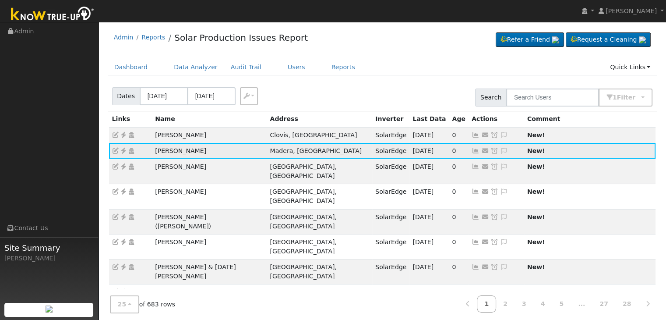
click at [123, 150] on icon at bounding box center [124, 151] width 8 height 6
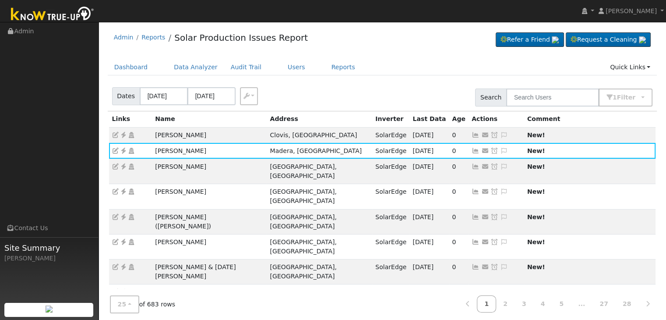
drag, startPoint x: 438, startPoint y: 153, endPoint x: 415, endPoint y: 151, distance: 23.2
click at [500, 153] on icon at bounding box center [504, 151] width 8 height 6
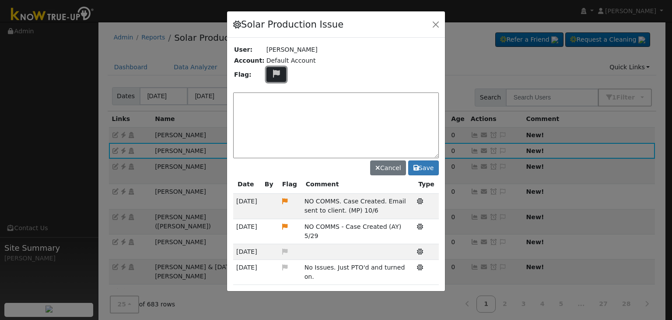
click at [274, 75] on icon at bounding box center [276, 74] width 10 height 8
click at [271, 112] on icon at bounding box center [276, 116] width 10 height 8
click at [300, 116] on textarea at bounding box center [336, 125] width 206 height 66
drag, startPoint x: 304, startPoint y: 198, endPoint x: 366, endPoint y: 213, distance: 63.8
click at [366, 213] on td "NO COMMS. Case Created. Email sent to client. (MP) 10/6" at bounding box center [358, 206] width 113 height 25
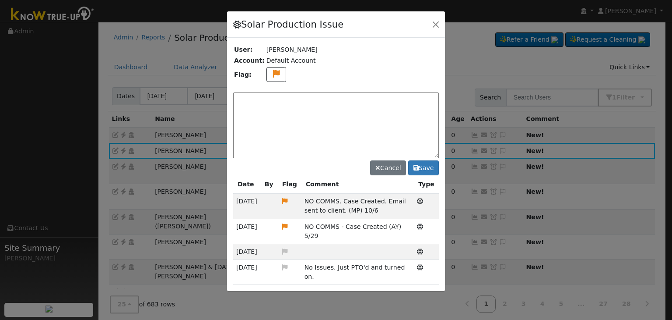
click at [292, 100] on textarea at bounding box center [336, 125] width 206 height 66
paste textarea "NO COMMS. Pending with client (MP)"
type textarea "NO COMMS. Pending with client (MP) 10/7"
click at [418, 171] on button "Save" at bounding box center [423, 167] width 31 height 15
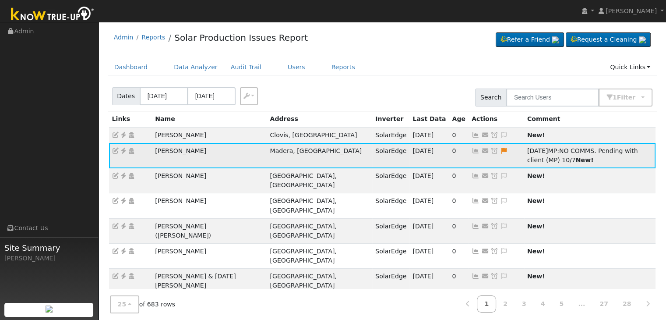
click at [490, 149] on icon at bounding box center [494, 151] width 8 height 6
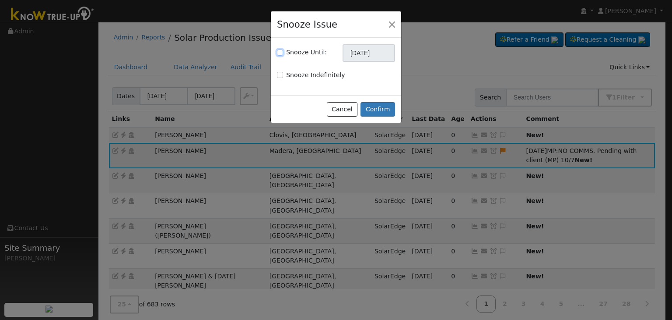
click at [278, 51] on input "Snooze Until:" at bounding box center [280, 52] width 6 height 6
checkbox input "true"
click at [366, 53] on input "11/07/2025" at bounding box center [369, 53] width 53 height 18
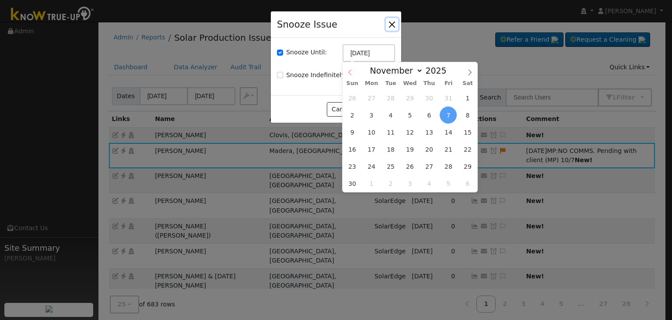
click at [352, 72] on icon at bounding box center [350, 72] width 6 height 6
select select "9"
click at [394, 132] on span "14" at bounding box center [391, 131] width 17 height 17
type input "10/14/2025"
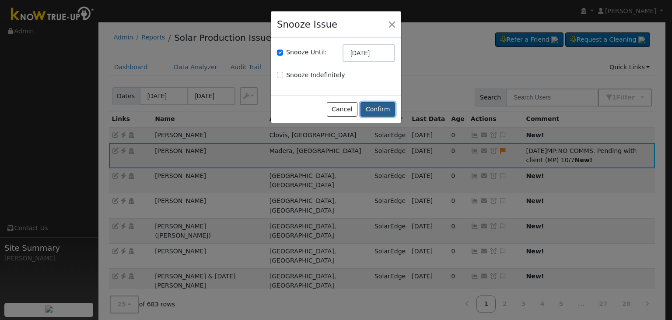
click at [375, 106] on button "Confirm" at bounding box center [378, 109] width 35 height 15
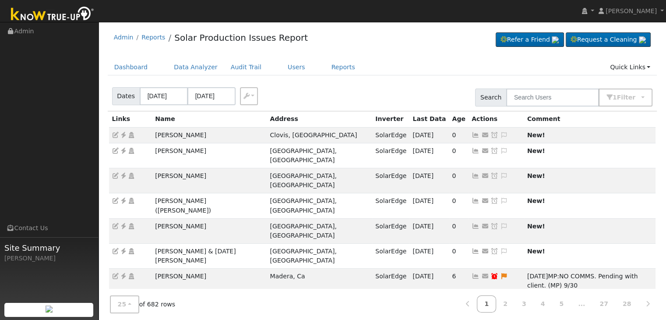
click at [425, 70] on ul "Dashboard Data Analyzer Audit Trail Users Reports Quick Links Quick Add Quick C…" at bounding box center [382, 67] width 549 height 16
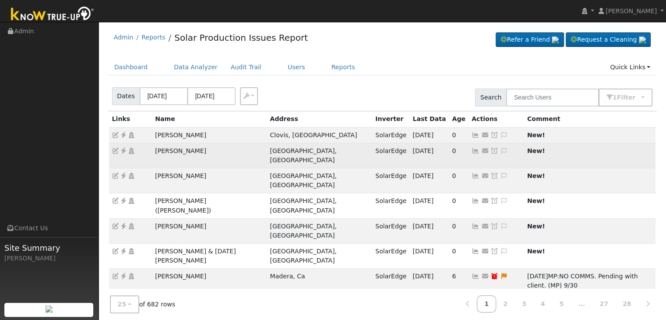
drag, startPoint x: 149, startPoint y: 149, endPoint x: 232, endPoint y: 142, distance: 83.9
click at [232, 143] on tr "Gilbert Trejo-McKinley Fresno, CA SolarEdge 10/03/25 0 Send Email... Copy a Lin…" at bounding box center [382, 155] width 547 height 25
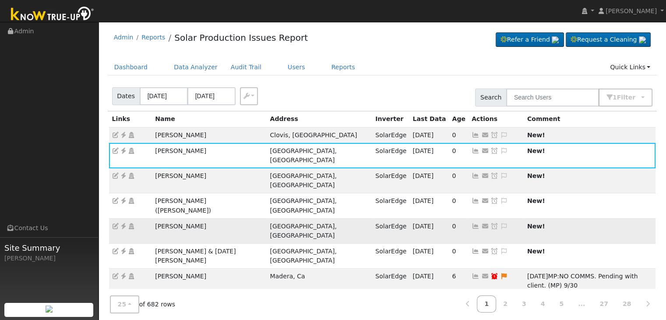
copy tr "Gilbert Trejo-McKinley"
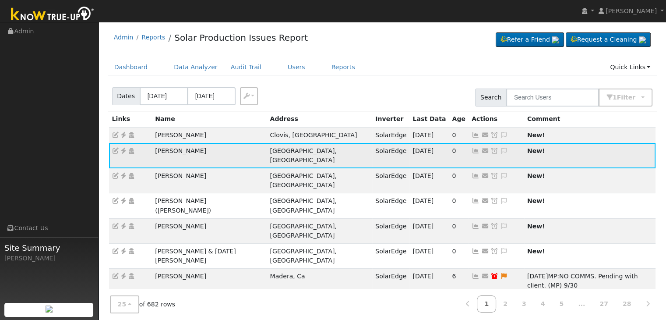
click at [124, 150] on icon at bounding box center [124, 151] width 8 height 6
click at [500, 148] on icon at bounding box center [504, 151] width 8 height 6
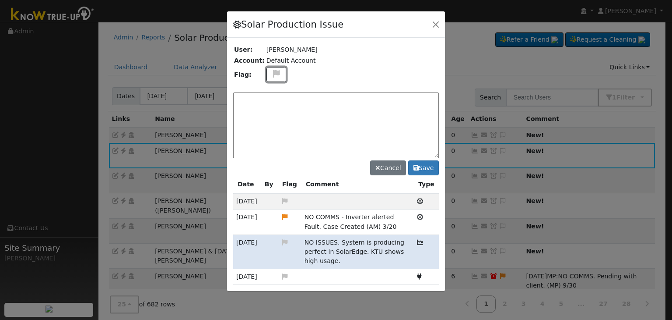
click at [272, 74] on icon at bounding box center [276, 74] width 10 height 8
click at [273, 112] on icon at bounding box center [276, 116] width 10 height 8
click at [296, 106] on textarea at bounding box center [336, 125] width 206 height 66
click at [342, 100] on textarea at bounding box center [336, 125] width 206 height 66
paste textarea "NO COMMS. Case Created. Email sent to client. (MP)"
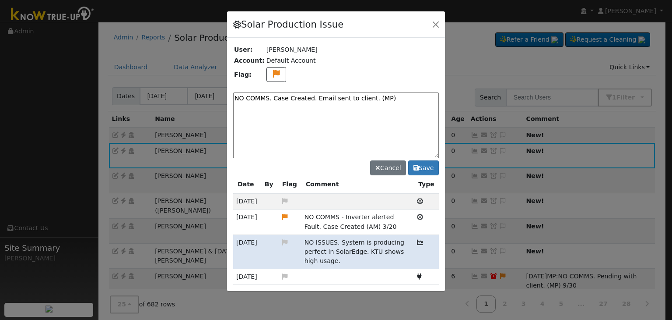
click at [399, 98] on textarea "NO COMMS. Case Created. Email sent to client. (MP)" at bounding box center [336, 125] width 206 height 66
type textarea "NO COMMS. Case Created. Email sent to client. (MP) 10/7"
click at [426, 165] on button "Save" at bounding box center [423, 167] width 31 height 15
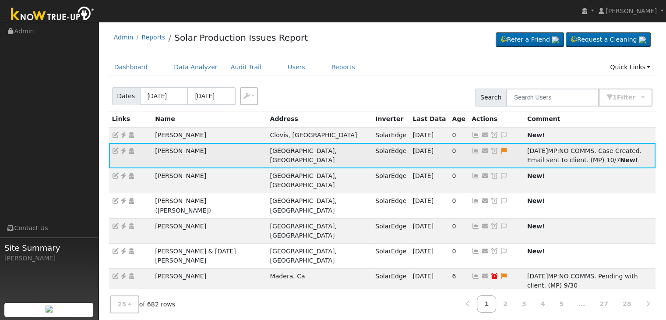
click at [490, 151] on icon at bounding box center [494, 151] width 8 height 6
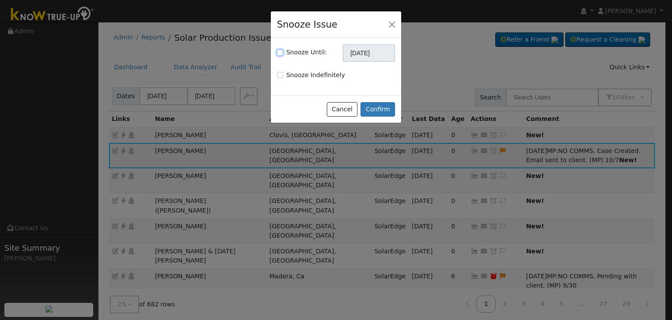
click at [282, 53] on input "Snooze Until:" at bounding box center [280, 52] width 6 height 6
checkbox input "true"
click at [378, 50] on input "11/07/2025" at bounding box center [369, 53] width 53 height 18
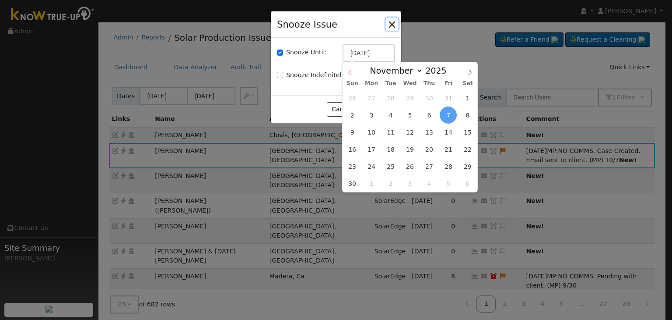
click at [352, 72] on icon at bounding box center [350, 72] width 6 height 6
select select "9"
click at [394, 128] on span "14" at bounding box center [391, 131] width 17 height 17
type input "10/14/2025"
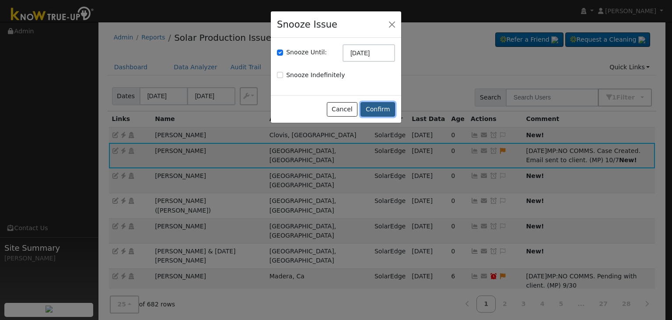
click at [371, 111] on button "Confirm" at bounding box center [378, 109] width 35 height 15
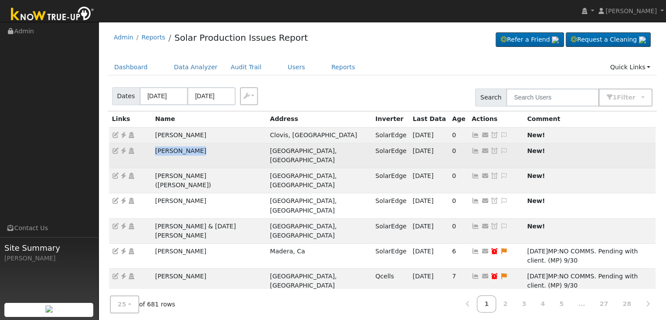
drag, startPoint x: 152, startPoint y: 152, endPoint x: 214, endPoint y: 153, distance: 61.3
click at [214, 153] on td "Honey Mekonen" at bounding box center [209, 155] width 115 height 25
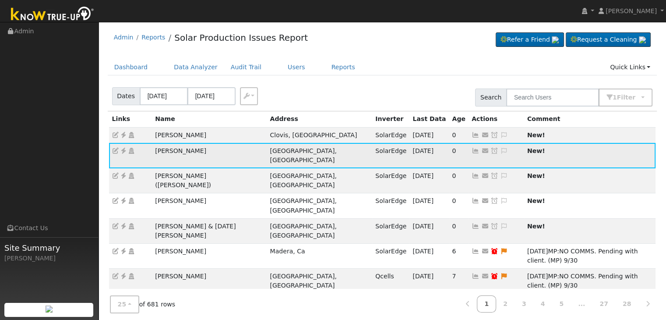
click at [500, 148] on icon at bounding box center [504, 151] width 8 height 6
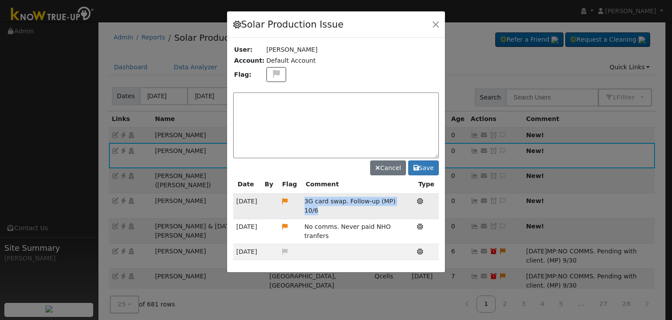
drag, startPoint x: 304, startPoint y: 197, endPoint x: 404, endPoint y: 199, distance: 99.8
click at [404, 199] on tr "10/06/25 3G card swap. Follow-up (MP) 10/6 Solar Production Issue" at bounding box center [336, 206] width 206 height 25
click at [283, 100] on textarea at bounding box center [336, 125] width 206 height 66
paste textarea "3G card swap. Follow-up (MP) 10/6"
click at [353, 98] on textarea "3G card swap. Follow-up (MP) 10/6" at bounding box center [336, 125] width 206 height 66
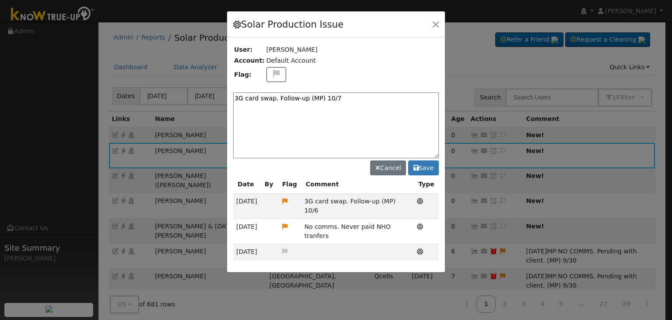
click at [249, 99] on textarea "3G card swap. Follow-up (MP) 10/7" at bounding box center [336, 125] width 206 height 66
type textarea "3G card swap. Follow-up (MP) 10/7"
click at [274, 72] on icon at bounding box center [276, 74] width 10 height 8
click at [271, 117] on icon at bounding box center [276, 116] width 10 height 8
click at [425, 162] on button "Save" at bounding box center [423, 167] width 31 height 15
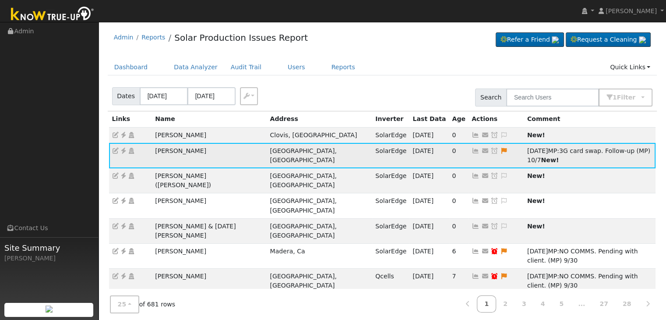
click at [490, 151] on icon at bounding box center [494, 151] width 8 height 6
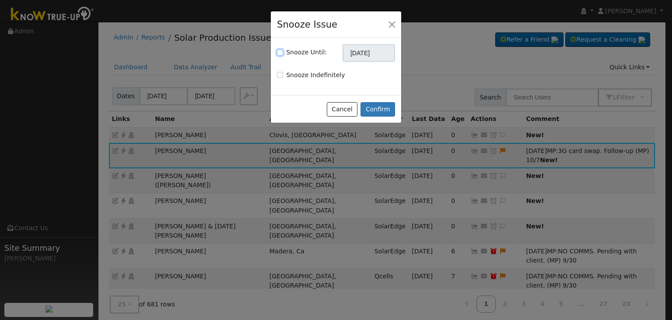
click at [280, 50] on input "Snooze Until:" at bounding box center [280, 52] width 6 height 6
checkbox input "true"
click at [368, 51] on input "11/07/2025" at bounding box center [369, 53] width 53 height 18
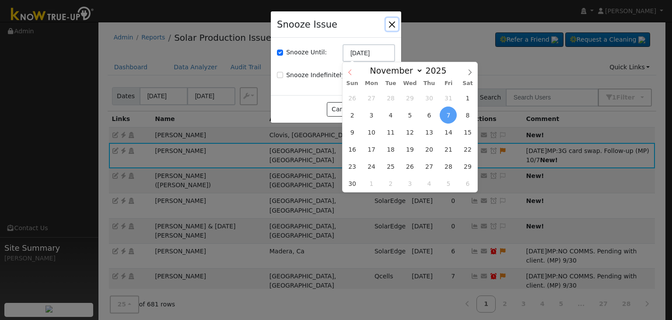
click at [348, 71] on icon at bounding box center [350, 72] width 6 height 6
select select "9"
click at [391, 148] on span "21" at bounding box center [391, 149] width 17 height 17
type input "10/21/2025"
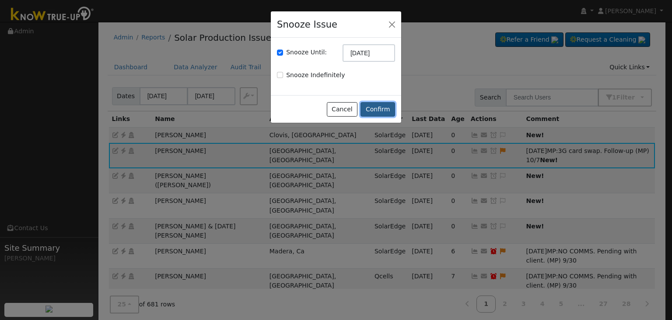
click at [377, 107] on button "Confirm" at bounding box center [378, 109] width 35 height 15
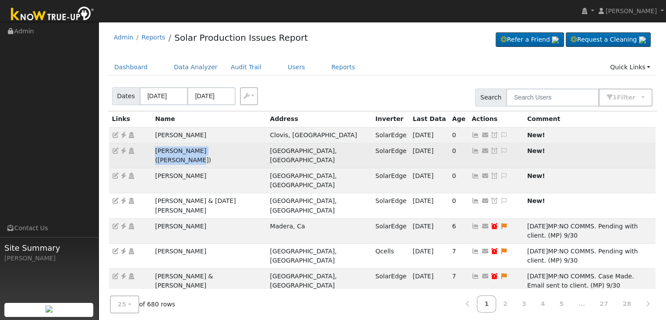
drag, startPoint x: 153, startPoint y: 150, endPoint x: 250, endPoint y: 149, distance: 97.6
click at [250, 149] on tr "Michael Alonzo (Chuck sale) Oakhurst, CA SolarEdge 10/06/25 0 Send Email... Cop…" at bounding box center [382, 155] width 547 height 25
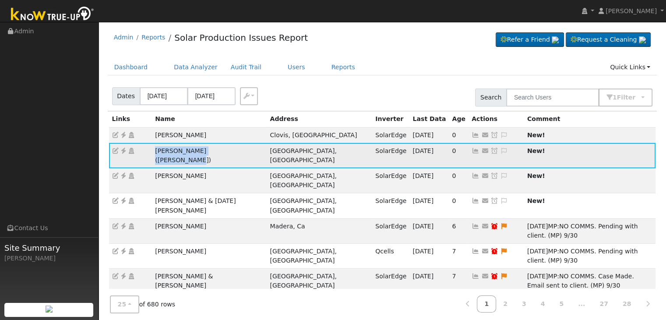
click at [123, 151] on icon at bounding box center [124, 151] width 8 height 6
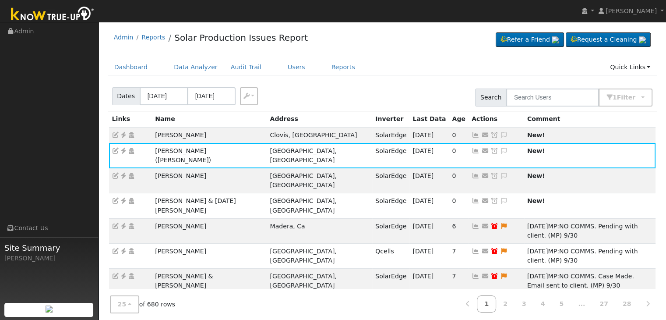
click at [327, 101] on div "Dates 10/04/2025 10/07/2025 Export CSV Search 1 Filter Include Leads Include No…" at bounding box center [382, 96] width 553 height 30
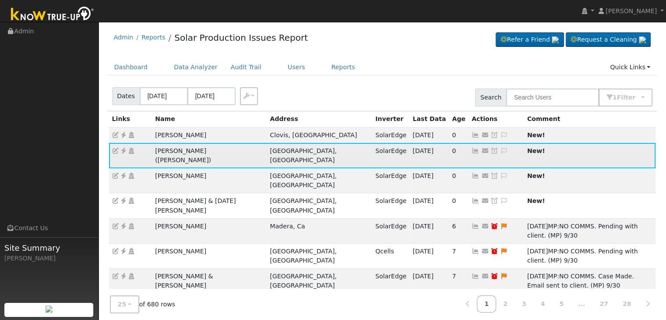
click at [500, 150] on icon at bounding box center [504, 151] width 8 height 6
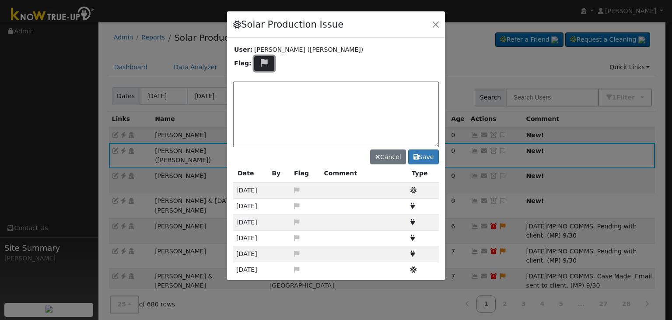
click at [261, 60] on icon at bounding box center [265, 63] width 10 height 8
click at [264, 101] on icon at bounding box center [264, 105] width 10 height 8
click at [303, 83] on textarea at bounding box center [336, 114] width 206 height 66
paste textarea "NO COMMS. Case Created. Email sent to client. (MP)"
click at [383, 87] on textarea "NO COMMS. Case Created. Email sent to client. (MP)" at bounding box center [336, 114] width 206 height 66
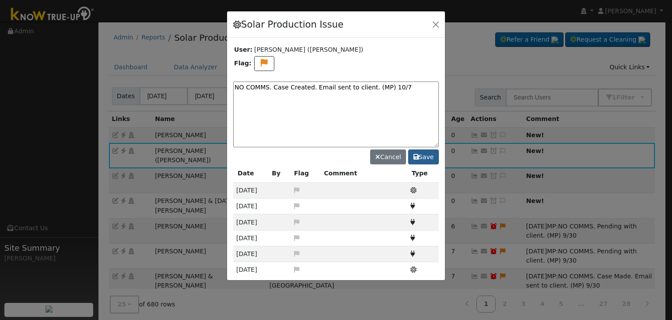
type textarea "NO COMMS. Case Created. Email sent to client. (MP) 10/7"
click at [429, 158] on button "Save" at bounding box center [423, 156] width 31 height 15
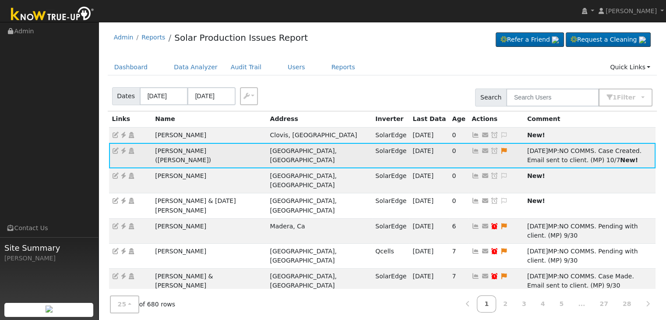
click at [490, 147] on link at bounding box center [494, 150] width 8 height 7
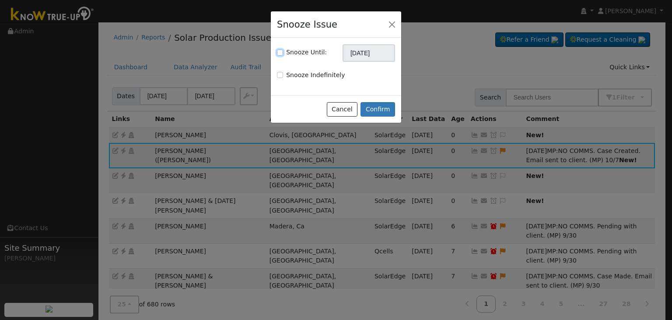
click at [280, 53] on input "Snooze Until:" at bounding box center [280, 52] width 6 height 6
checkbox input "true"
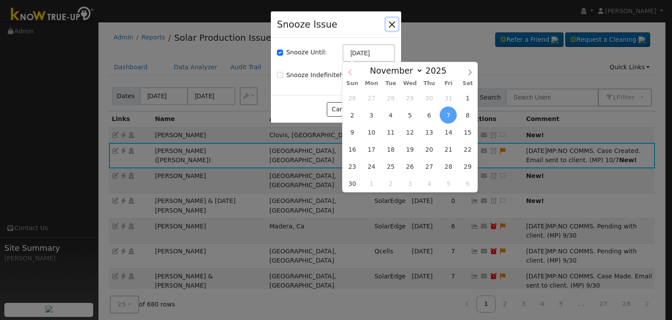
click at [349, 72] on icon at bounding box center [350, 73] width 3 height 6
select select "9"
click at [396, 135] on span "14" at bounding box center [391, 131] width 17 height 17
type input "10/14/2025"
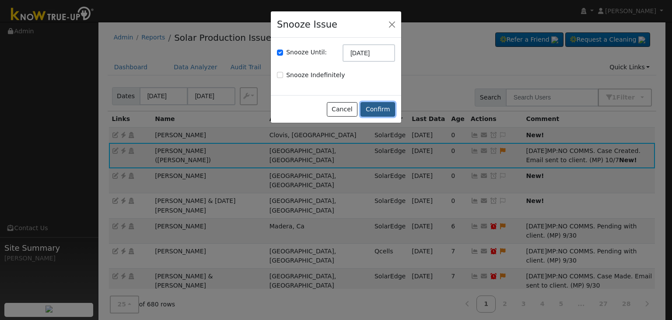
click at [383, 113] on button "Confirm" at bounding box center [378, 109] width 35 height 15
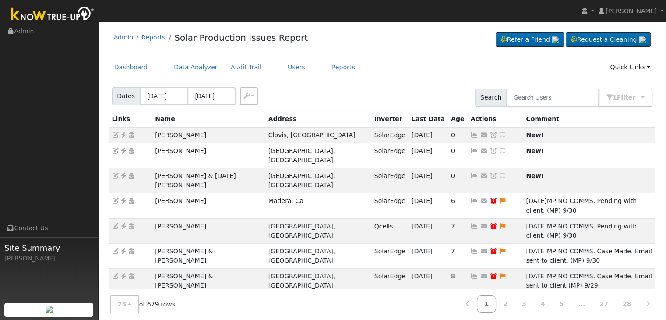
click at [372, 67] on ul "Dashboard Data Analyzer Audit Trail Users Reports Quick Links Quick Add Quick C…" at bounding box center [382, 67] width 549 height 16
click at [415, 92] on div "Dates 10/04/2025 10/07/2025 Export CSV Search 1 Filter Include Leads Include No…" at bounding box center [382, 96] width 553 height 30
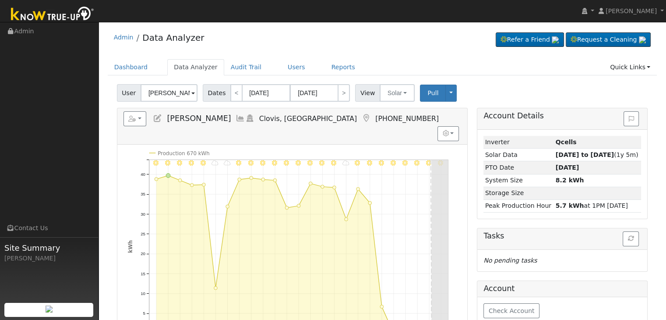
click at [324, 37] on div "Admin Data Analyzer Refer a Friend Request a Cleaning" at bounding box center [382, 39] width 549 height 27
click at [392, 89] on button "Solar" at bounding box center [397, 93] width 35 height 18
click at [391, 112] on link "Utility" at bounding box center [408, 112] width 61 height 12
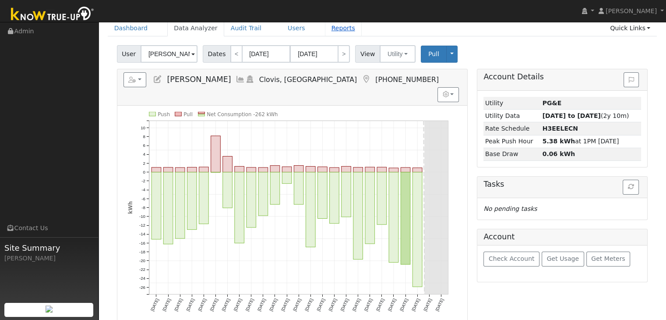
scroll to position [44, 0]
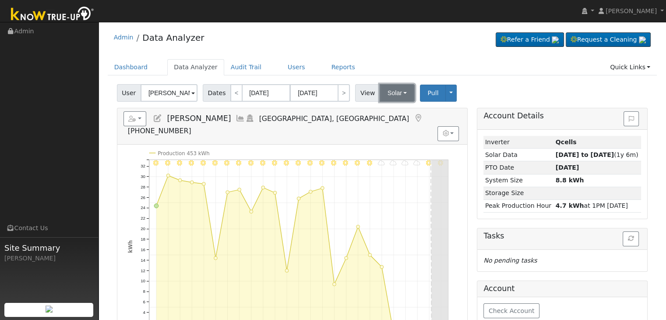
drag, startPoint x: 389, startPoint y: 92, endPoint x: 389, endPoint y: 96, distance: 4.8
click at [389, 92] on button "Solar" at bounding box center [397, 93] width 35 height 18
click at [389, 111] on link "Utility" at bounding box center [408, 112] width 61 height 12
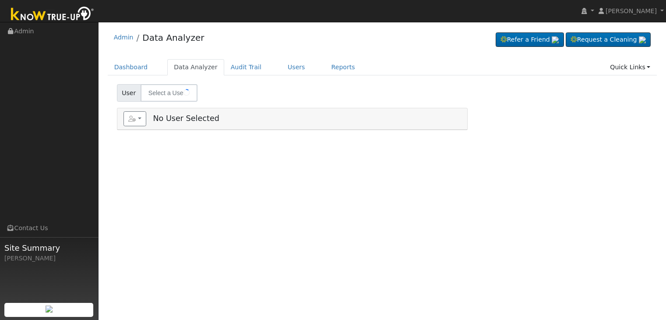
type input "[PERSON_NAME]"
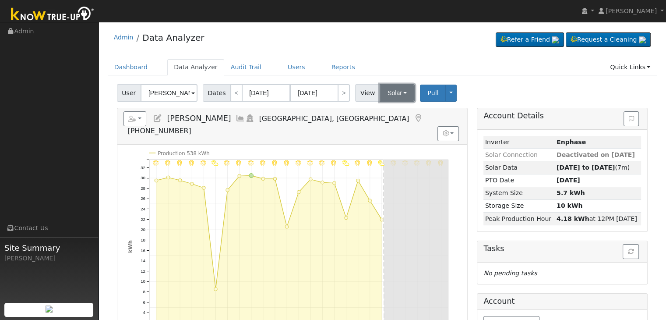
click at [392, 95] on button "Solar" at bounding box center [397, 93] width 35 height 18
click at [395, 113] on link "Utility" at bounding box center [408, 112] width 61 height 12
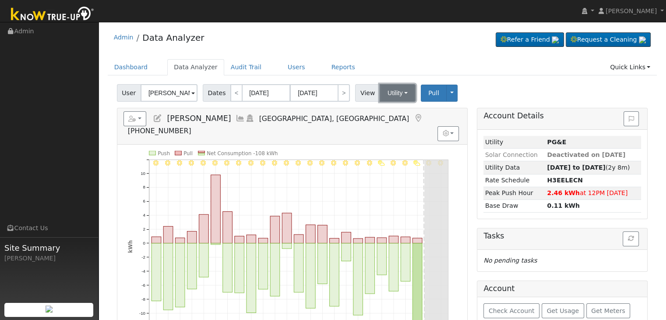
click at [391, 98] on button "Utility" at bounding box center [398, 93] width 36 height 18
click at [395, 124] on link "Solar" at bounding box center [408, 125] width 61 height 12
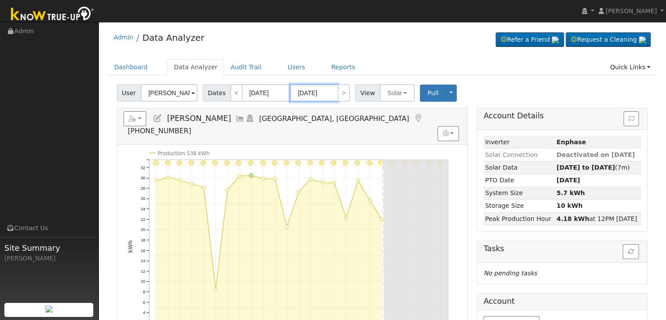
click at [304, 96] on input "[DATE]" at bounding box center [314, 93] width 48 height 18
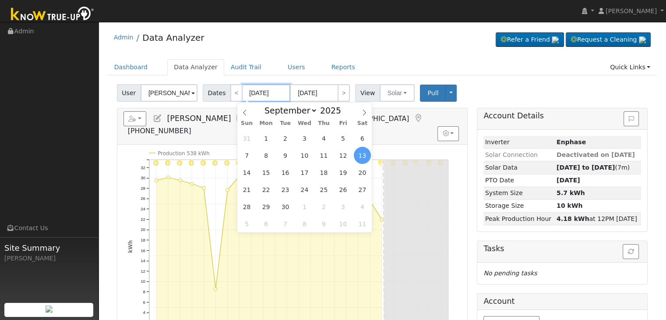
click at [259, 99] on input "[DATE]" at bounding box center [266, 93] width 48 height 18
click at [282, 204] on span "30" at bounding box center [285, 206] width 17 height 17
type input "09/30/2025"
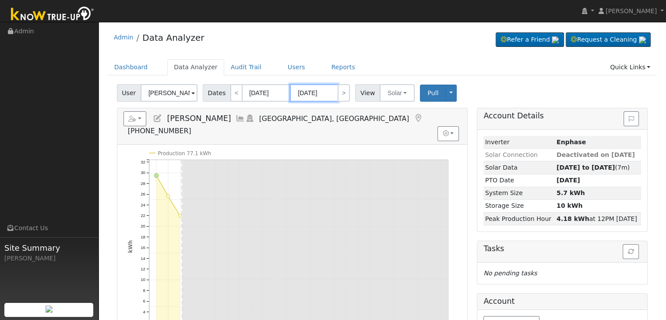
click at [303, 95] on input "10/24/2025" at bounding box center [314, 93] width 48 height 18
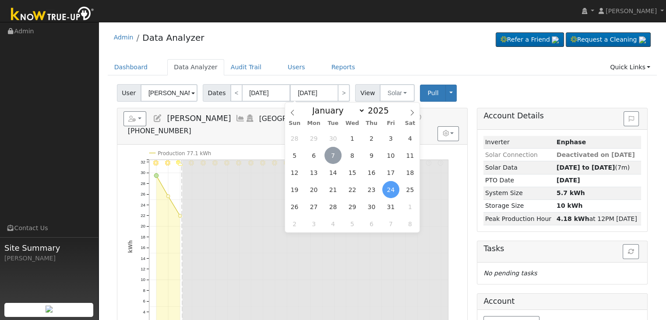
click at [336, 154] on span "7" at bounding box center [332, 155] width 17 height 17
type input "[DATE]"
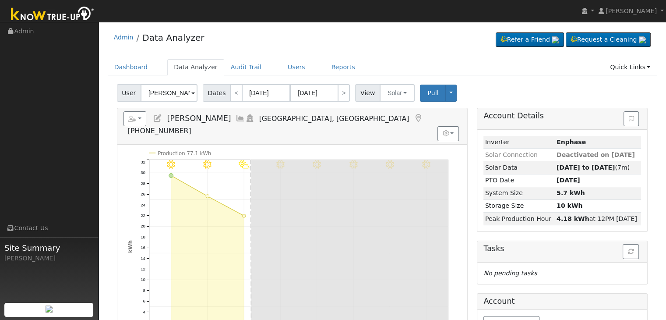
click at [365, 54] on div "Admin Data Analyzer Refer a Friend Request a Cleaning" at bounding box center [382, 232] width 559 height 412
click at [427, 96] on span "Pull" at bounding box center [432, 92] width 11 height 7
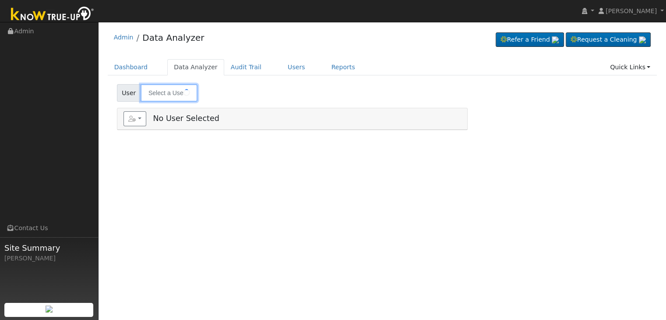
type input "[PERSON_NAME]"
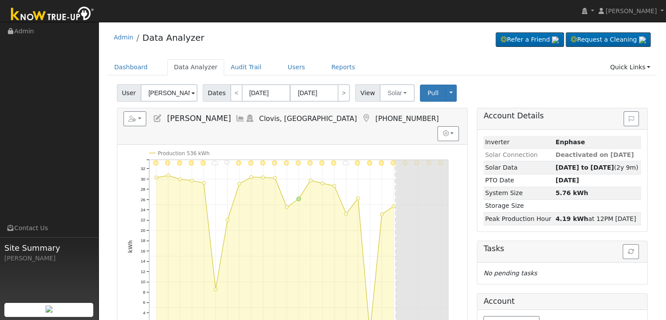
click at [361, 116] on icon at bounding box center [366, 118] width 10 height 8
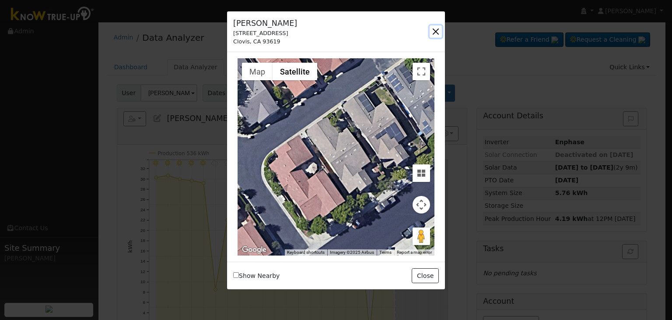
click at [437, 29] on button "button" at bounding box center [436, 31] width 12 height 12
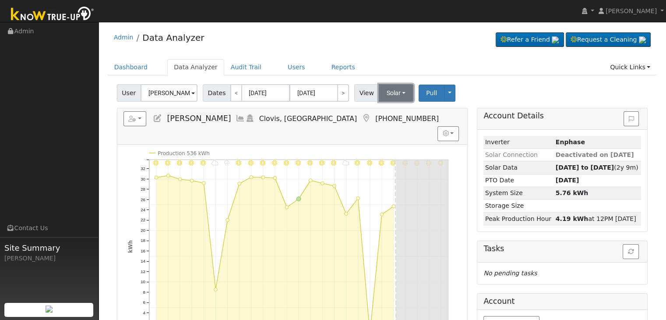
click at [387, 98] on button "Solar" at bounding box center [396, 93] width 35 height 18
click at [386, 112] on link "Utility" at bounding box center [407, 112] width 61 height 12
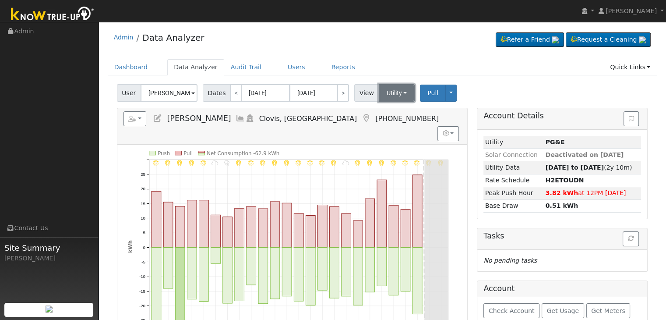
click at [395, 93] on button "Utility" at bounding box center [397, 93] width 36 height 18
click at [389, 123] on link "Solar" at bounding box center [407, 125] width 61 height 12
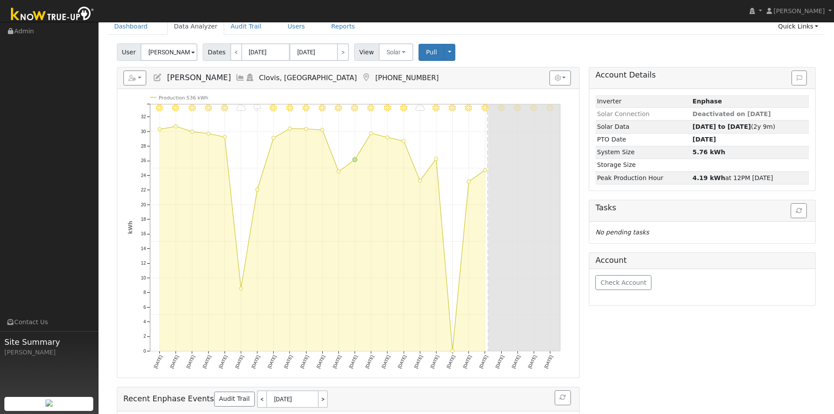
scroll to position [44, 0]
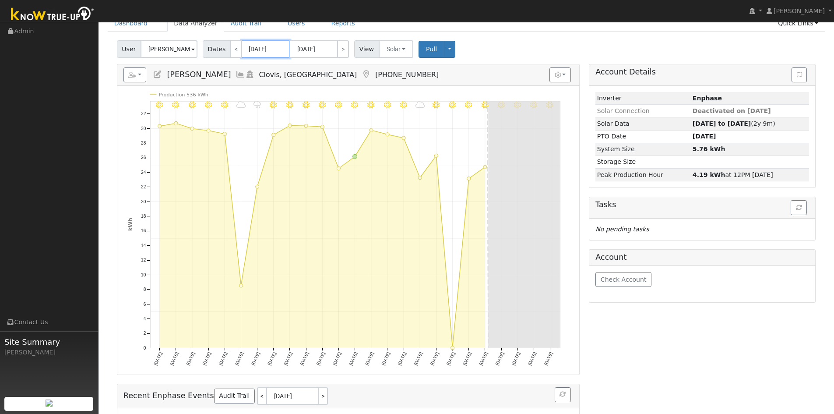
click at [262, 48] on input "[DATE]" at bounding box center [266, 49] width 48 height 18
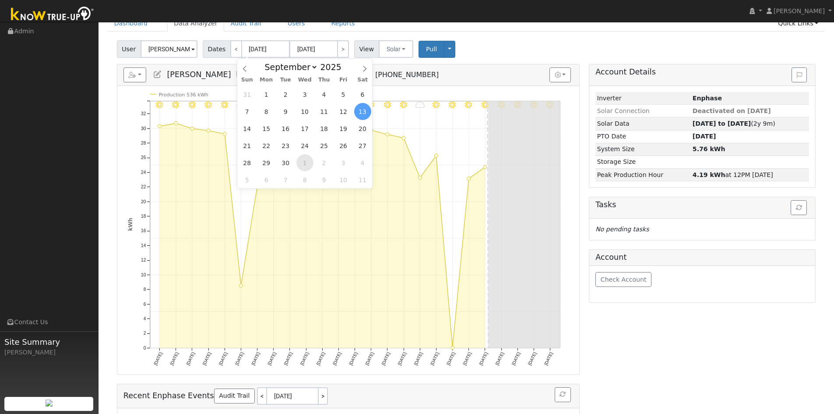
click at [303, 160] on span "1" at bounding box center [304, 162] width 17 height 17
type input "[DATE]"
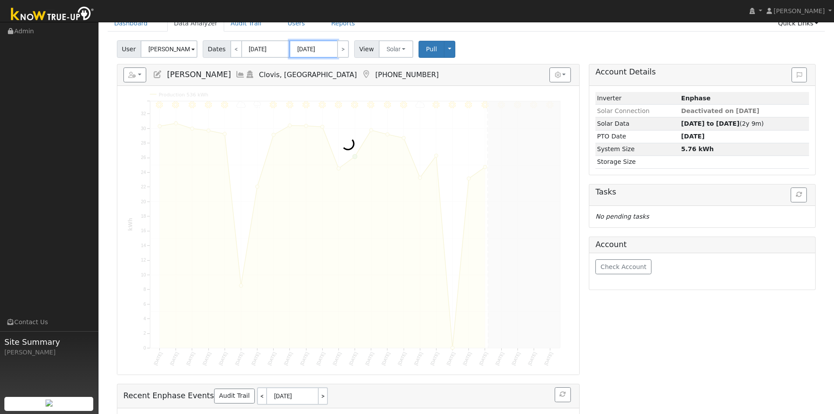
click at [316, 42] on input "[DATE]" at bounding box center [313, 49] width 48 height 18
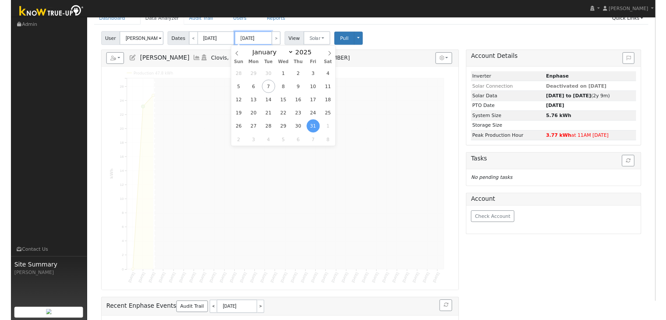
scroll to position [0, 0]
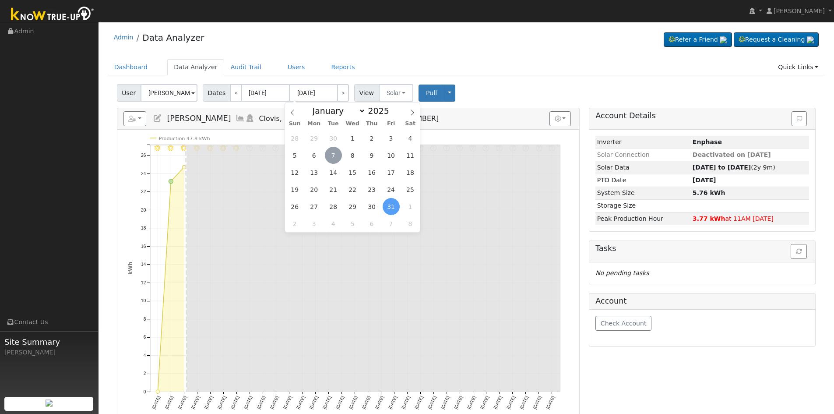
click at [335, 154] on span "7" at bounding box center [333, 155] width 17 height 17
type input "[DATE]"
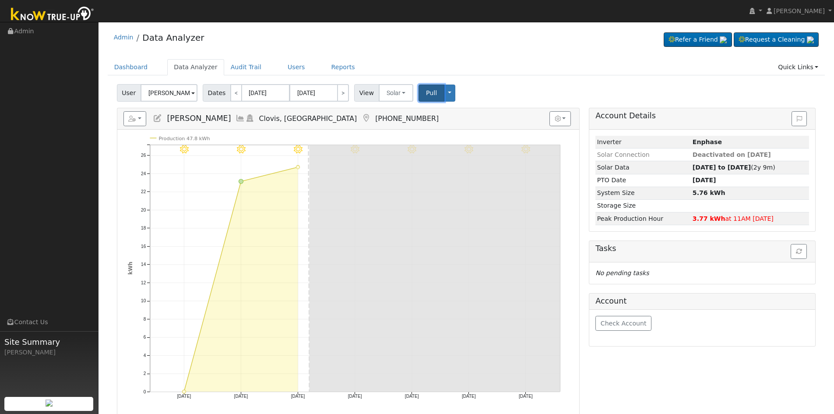
click at [426, 94] on span "Pull" at bounding box center [431, 92] width 11 height 7
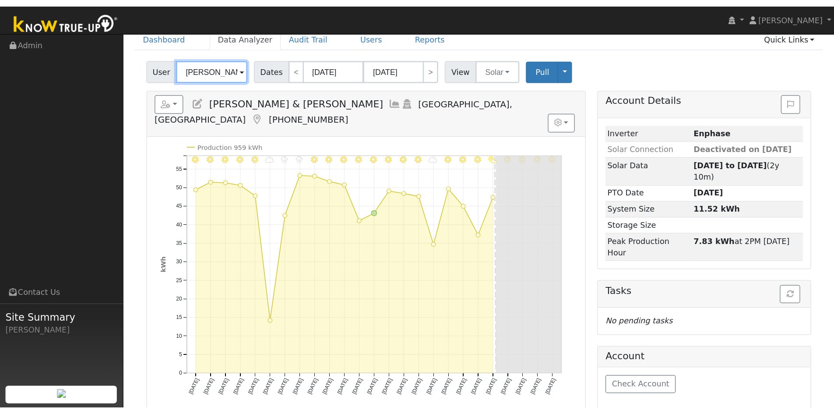
scroll to position [44, 0]
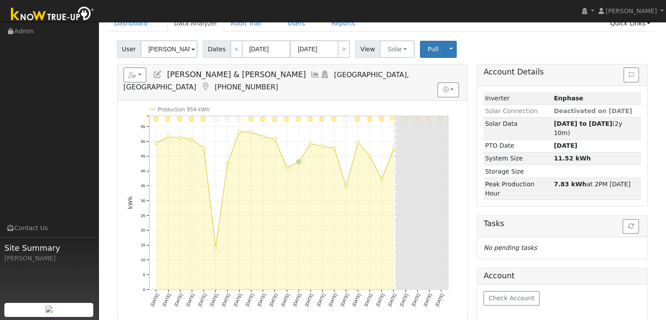
click at [210, 83] on icon at bounding box center [206, 87] width 10 height 8
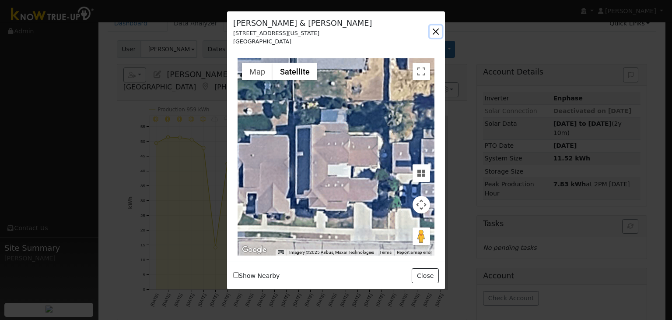
click at [438, 32] on button "button" at bounding box center [436, 31] width 12 height 12
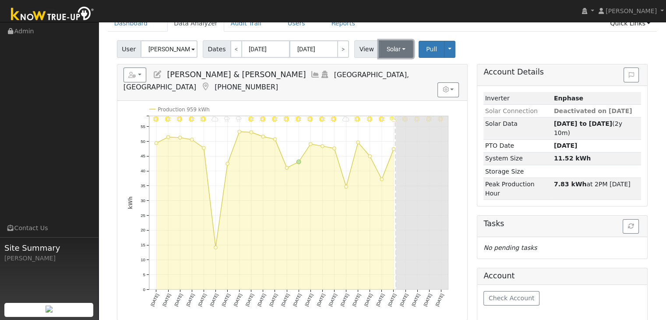
click at [387, 40] on button "Solar" at bounding box center [396, 49] width 35 height 18
click at [388, 66] on link "Utility" at bounding box center [407, 68] width 61 height 12
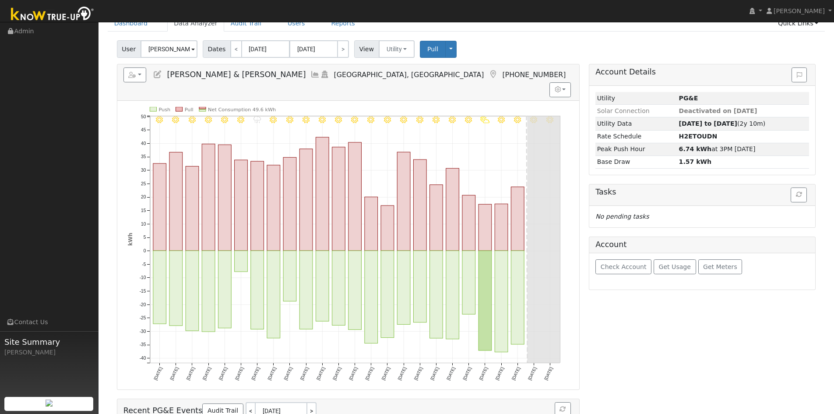
scroll to position [0, 0]
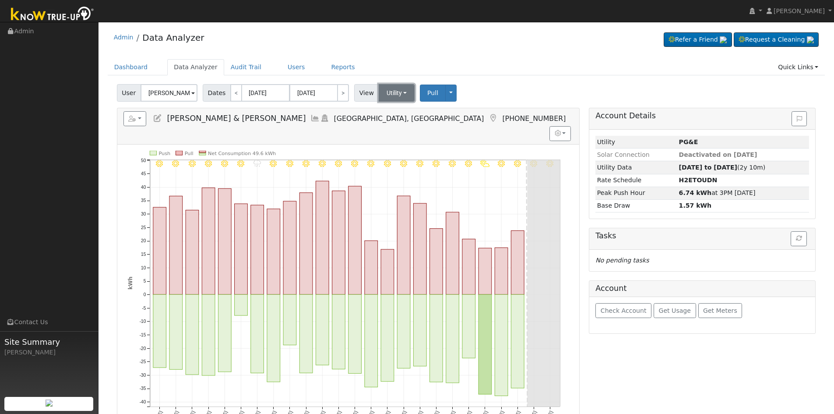
click at [394, 88] on button "Utility" at bounding box center [397, 93] width 36 height 18
click at [401, 120] on link "Solar" at bounding box center [407, 125] width 61 height 12
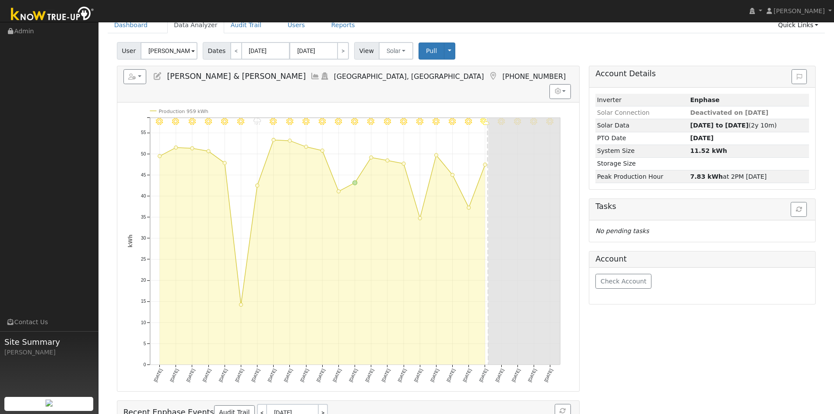
scroll to position [44, 0]
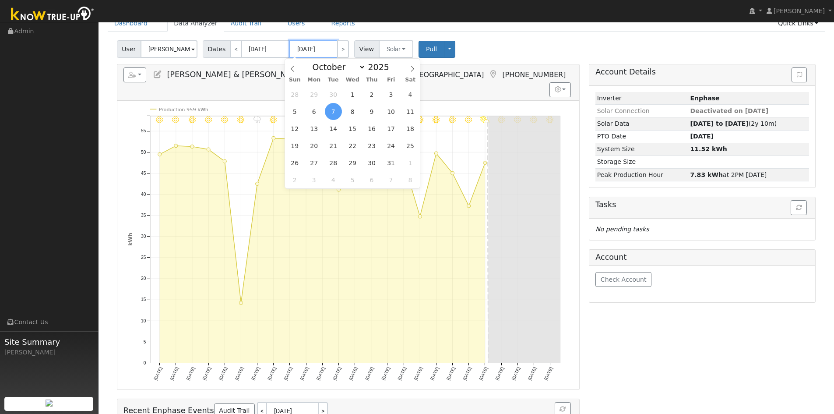
click at [305, 49] on input "[DATE]" at bounding box center [313, 49] width 48 height 18
click at [257, 49] on input "[DATE]" at bounding box center [266, 49] width 48 height 18
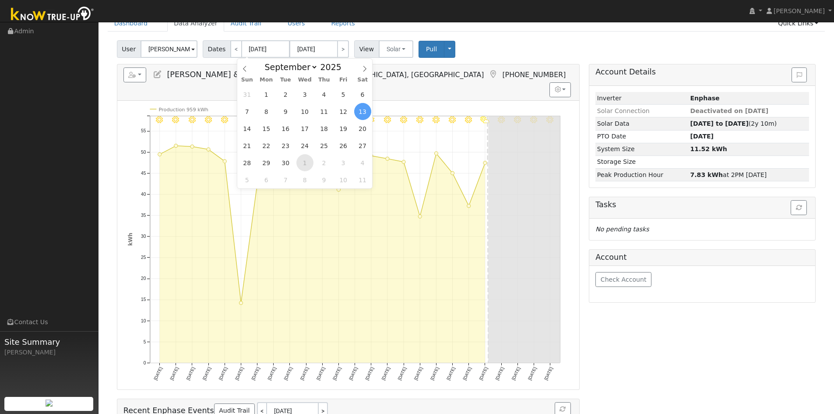
click at [307, 162] on span "1" at bounding box center [304, 162] width 17 height 17
type input "10/01/2025"
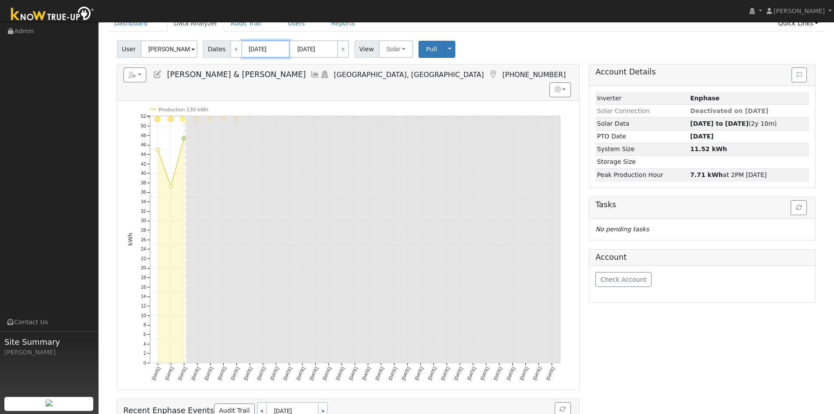
scroll to position [0, 0]
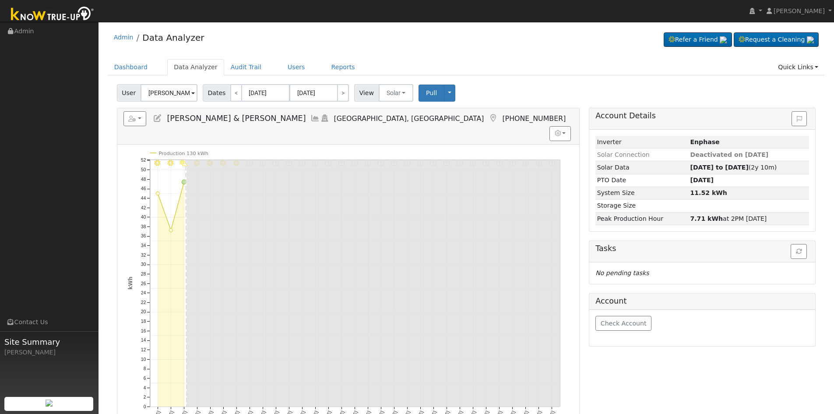
click at [308, 49] on div "Admin Data Analyzer Refer a Friend Request a Cleaning" at bounding box center [467, 39] width 718 height 27
click at [307, 92] on input "10/31/2025" at bounding box center [313, 93] width 48 height 18
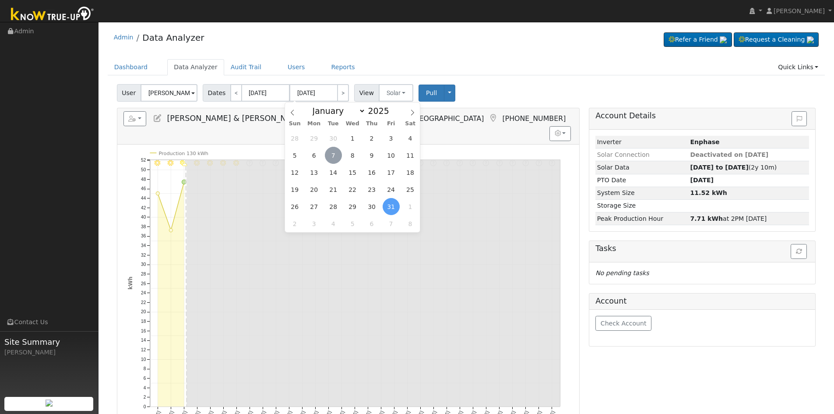
click at [334, 152] on span "7" at bounding box center [333, 155] width 17 height 17
type input "[DATE]"
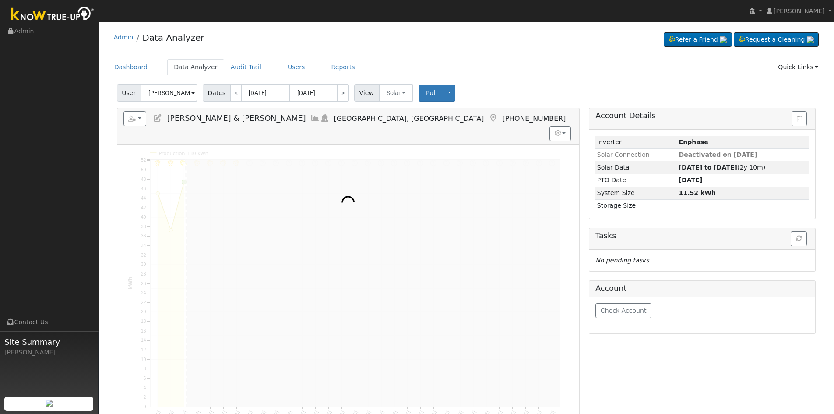
click at [533, 65] on ul "Dashboard Data Analyzer Audit Trail Users Reports Quick Links Quick Add Quick C…" at bounding box center [467, 67] width 718 height 16
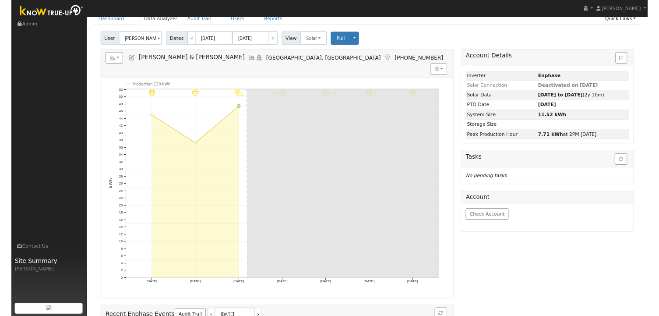
scroll to position [39, 0]
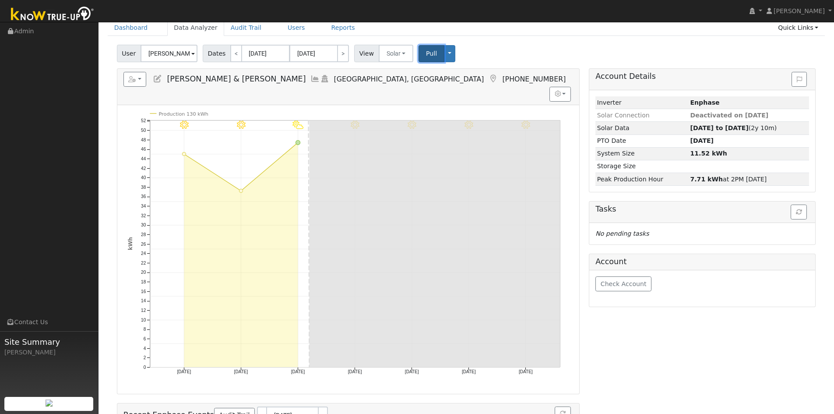
click at [426, 53] on span "Pull" at bounding box center [431, 53] width 11 height 7
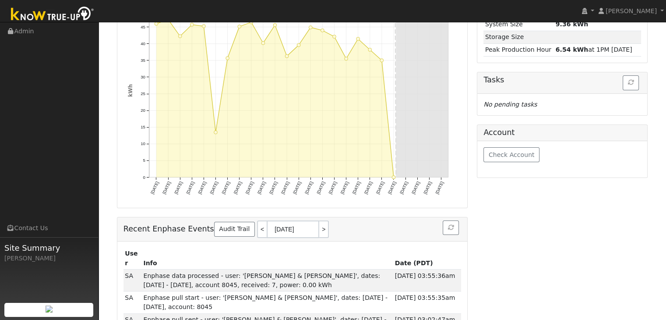
scroll to position [163, 0]
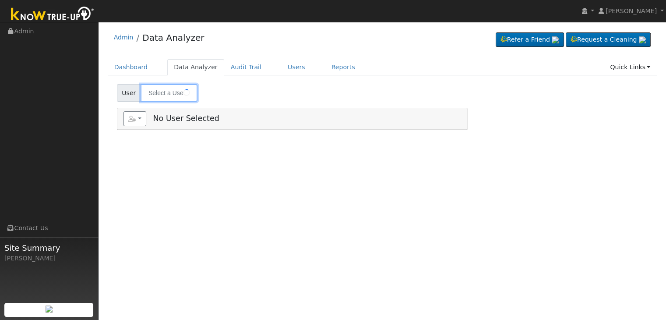
type input "[PERSON_NAME]"
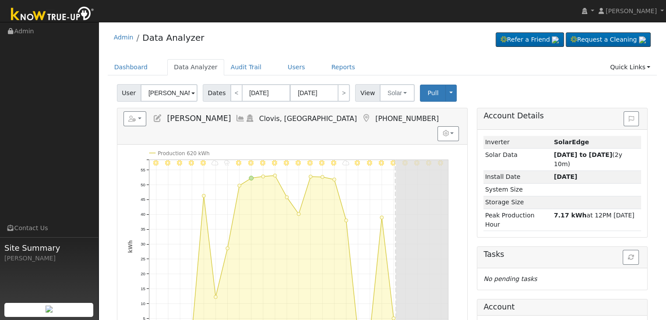
click at [361, 117] on icon at bounding box center [366, 118] width 10 height 8
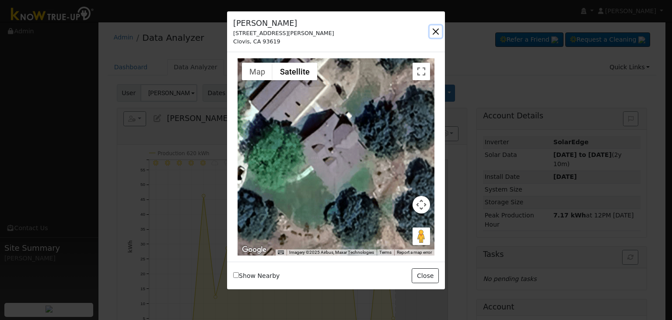
click at [436, 32] on button "button" at bounding box center [436, 31] width 12 height 12
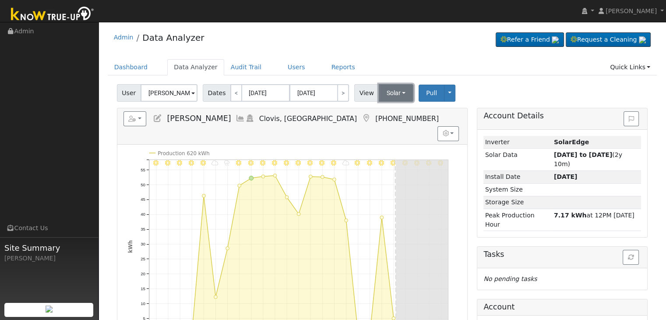
click at [391, 90] on button "Solar" at bounding box center [396, 93] width 35 height 18
click at [392, 109] on link "Utility" at bounding box center [407, 112] width 61 height 12
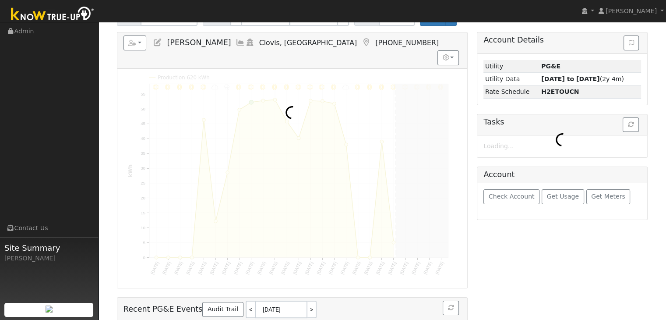
scroll to position [88, 0]
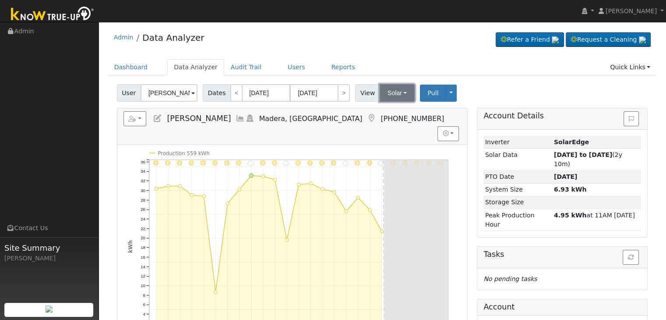
click at [392, 99] on button "Solar" at bounding box center [397, 93] width 35 height 18
click at [400, 117] on link "Utility" at bounding box center [408, 112] width 61 height 12
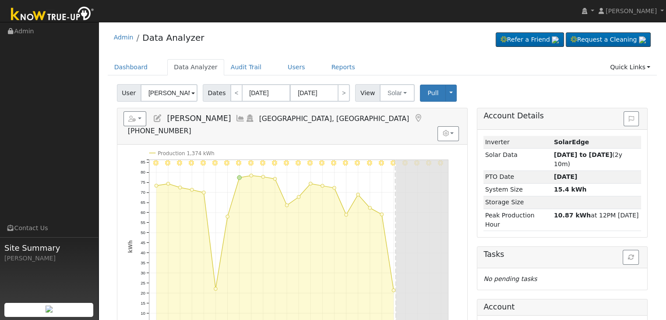
click at [413, 114] on link at bounding box center [418, 118] width 10 height 9
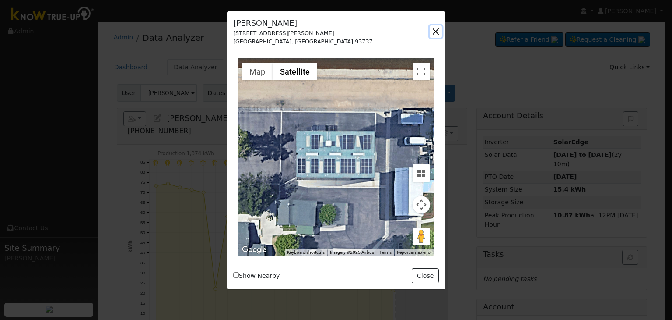
click at [432, 34] on button "button" at bounding box center [436, 31] width 12 height 12
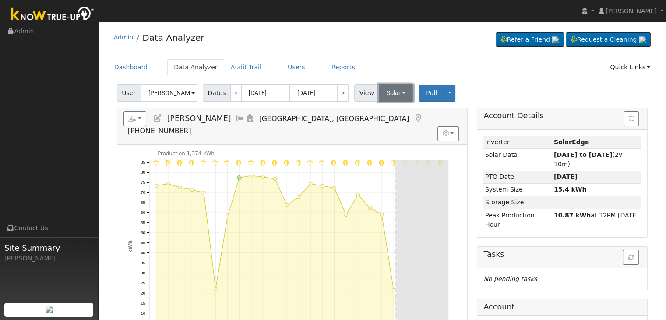
click at [382, 94] on button "Solar" at bounding box center [396, 93] width 35 height 18
click at [391, 110] on link "Utility" at bounding box center [407, 112] width 61 height 12
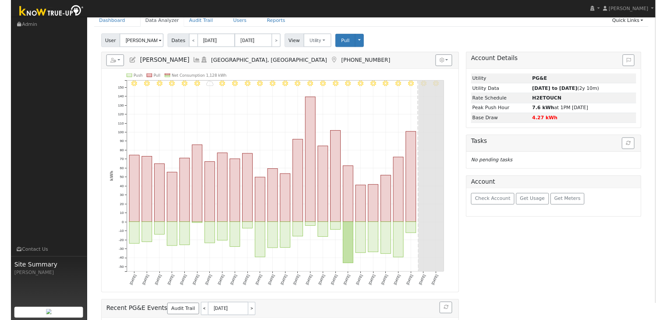
scroll to position [44, 0]
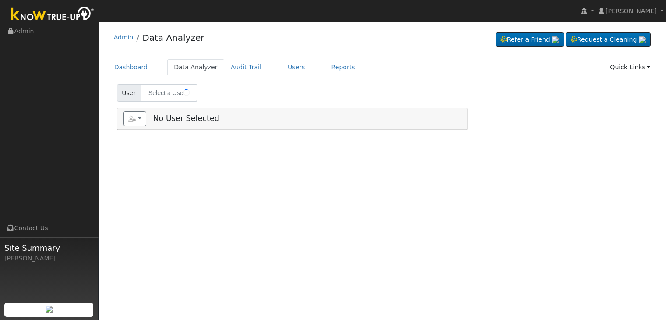
type input "[PERSON_NAME] ([PERSON_NAME])"
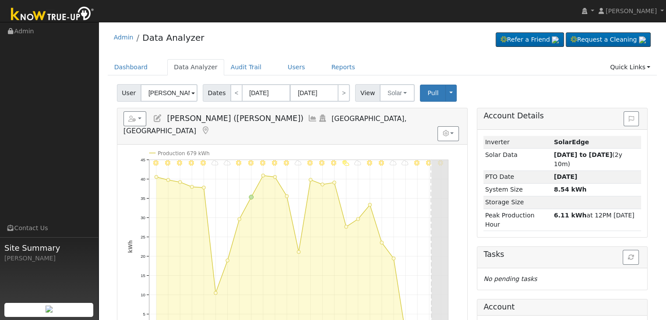
click at [210, 127] on icon at bounding box center [206, 131] width 10 height 8
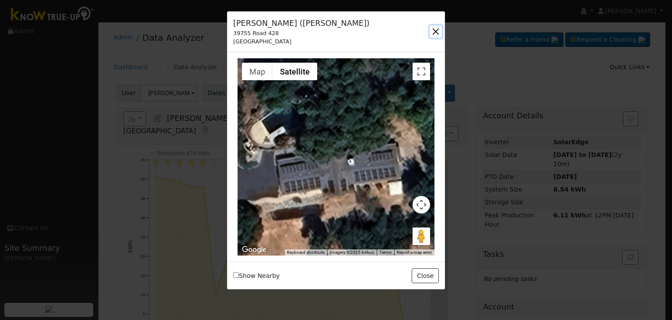
click at [437, 32] on button "button" at bounding box center [436, 31] width 12 height 12
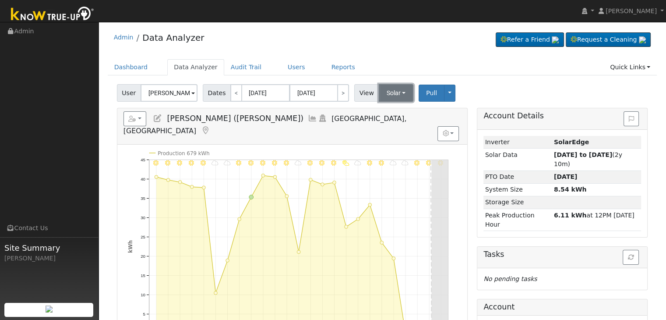
click at [379, 92] on button "Solar" at bounding box center [396, 93] width 35 height 18
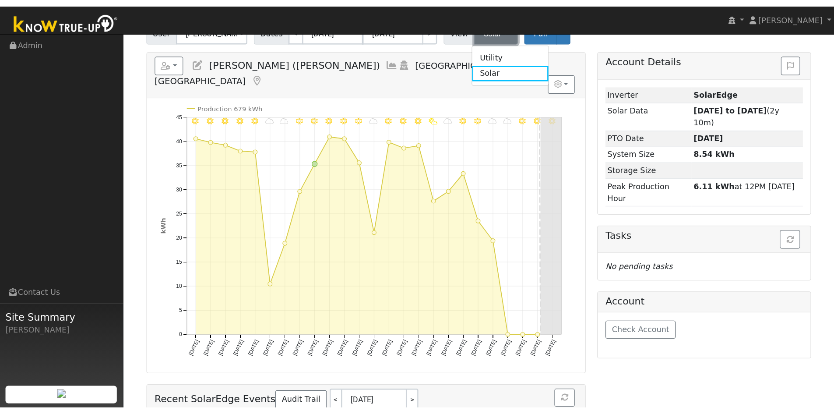
scroll to position [44, 0]
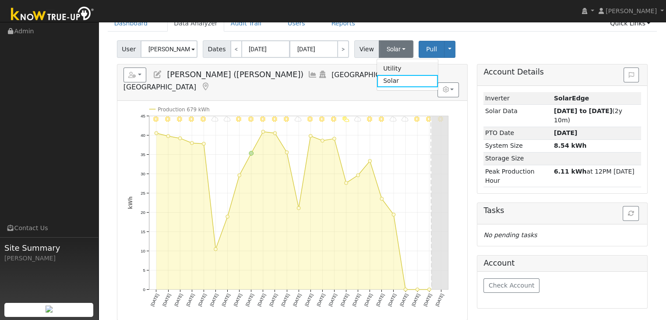
click at [401, 65] on link "Utility" at bounding box center [407, 68] width 61 height 12
